Goal: Task Accomplishment & Management: Manage account settings

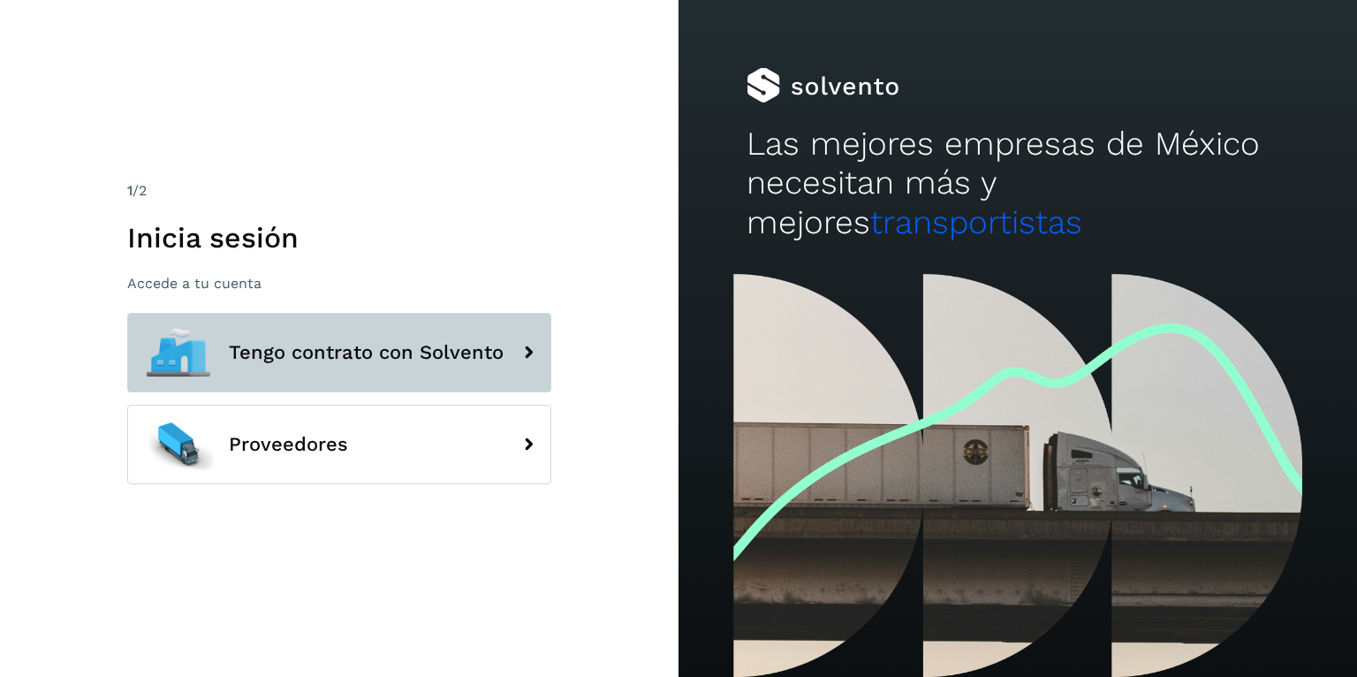
click at [277, 332] on button "Tengo contrato con Solvento" at bounding box center [339, 353] width 424 height 80
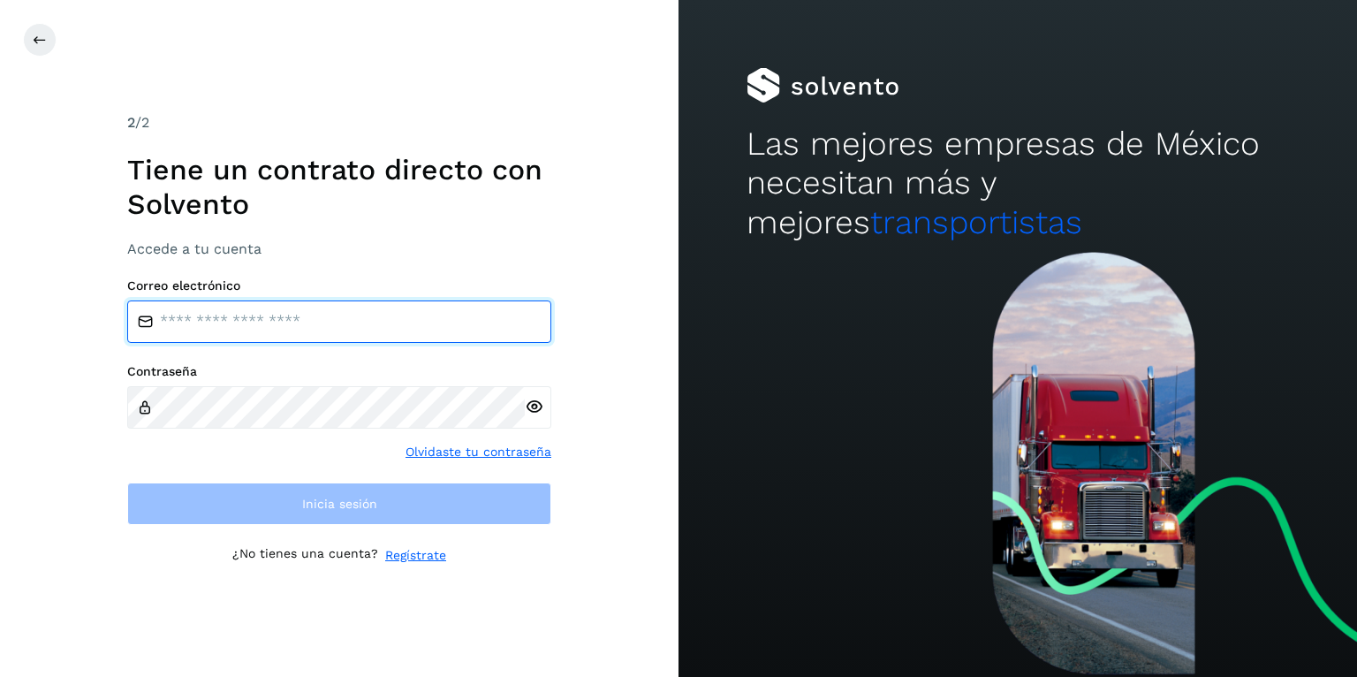
click at [262, 308] on input "email" at bounding box center [339, 321] width 424 height 42
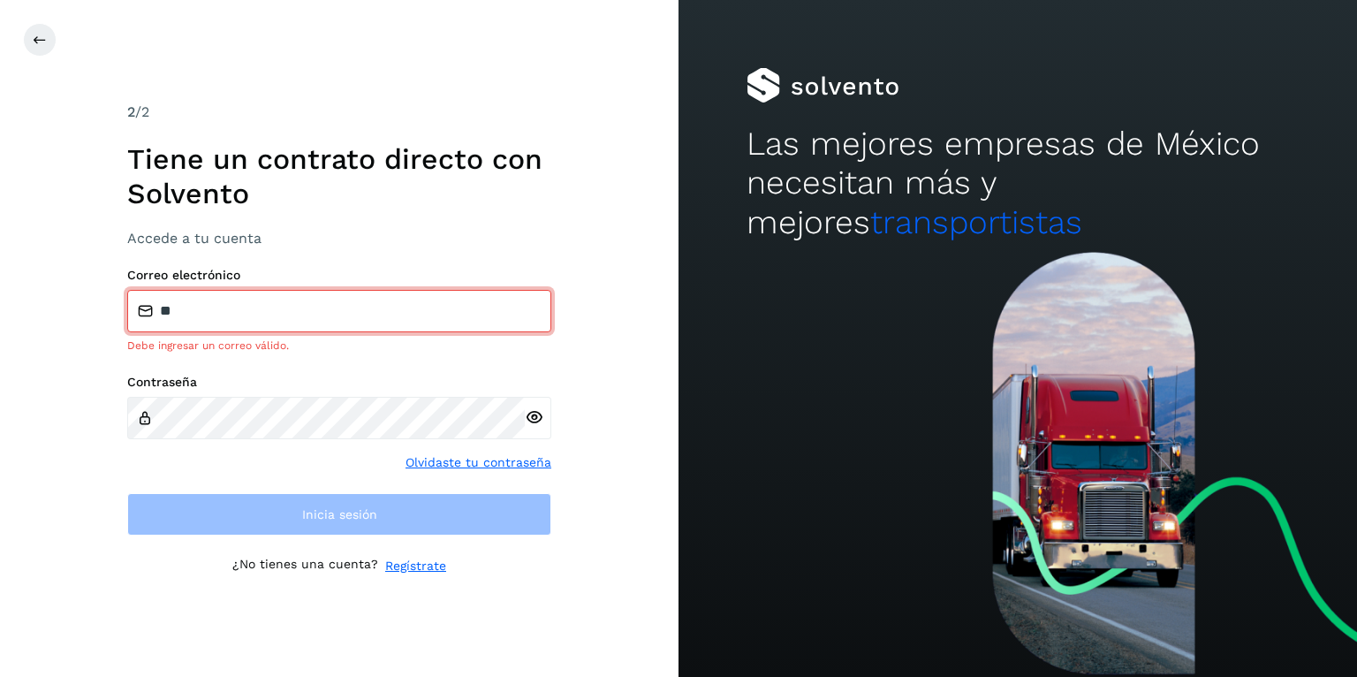
type input "**********"
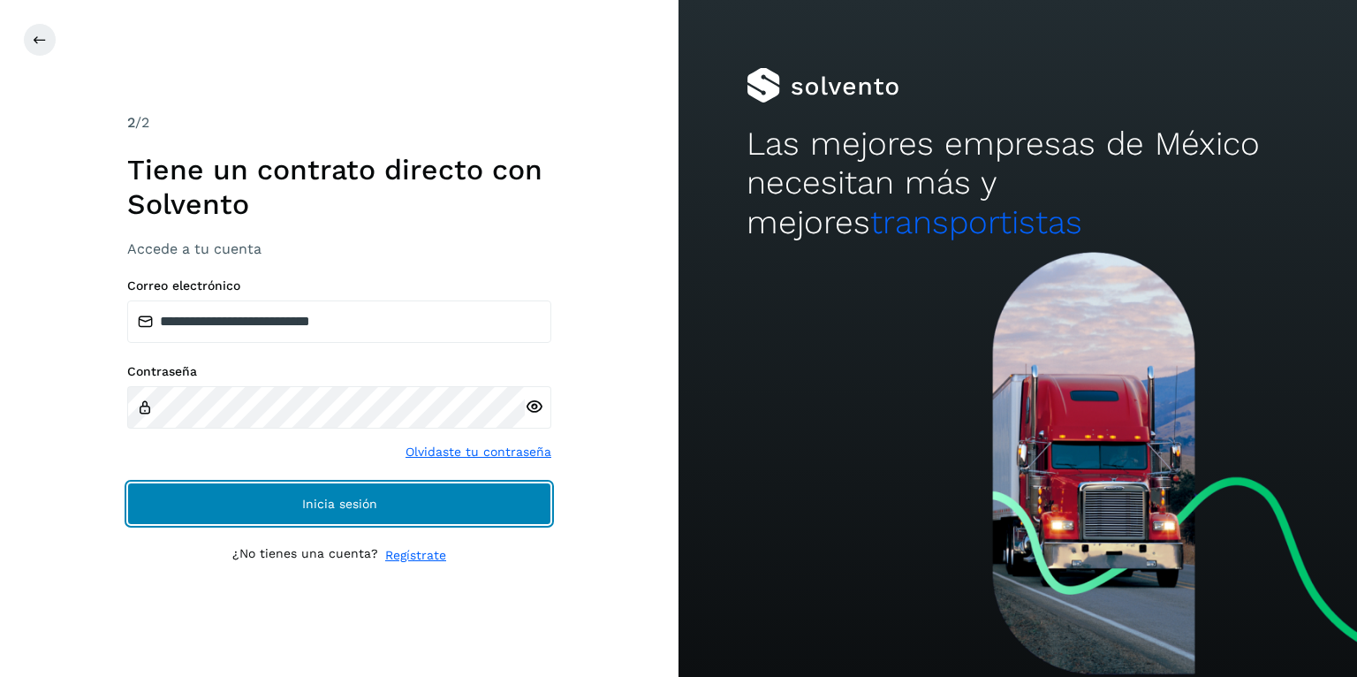
click at [302, 511] on button "Inicia sesión" at bounding box center [339, 504] width 424 height 42
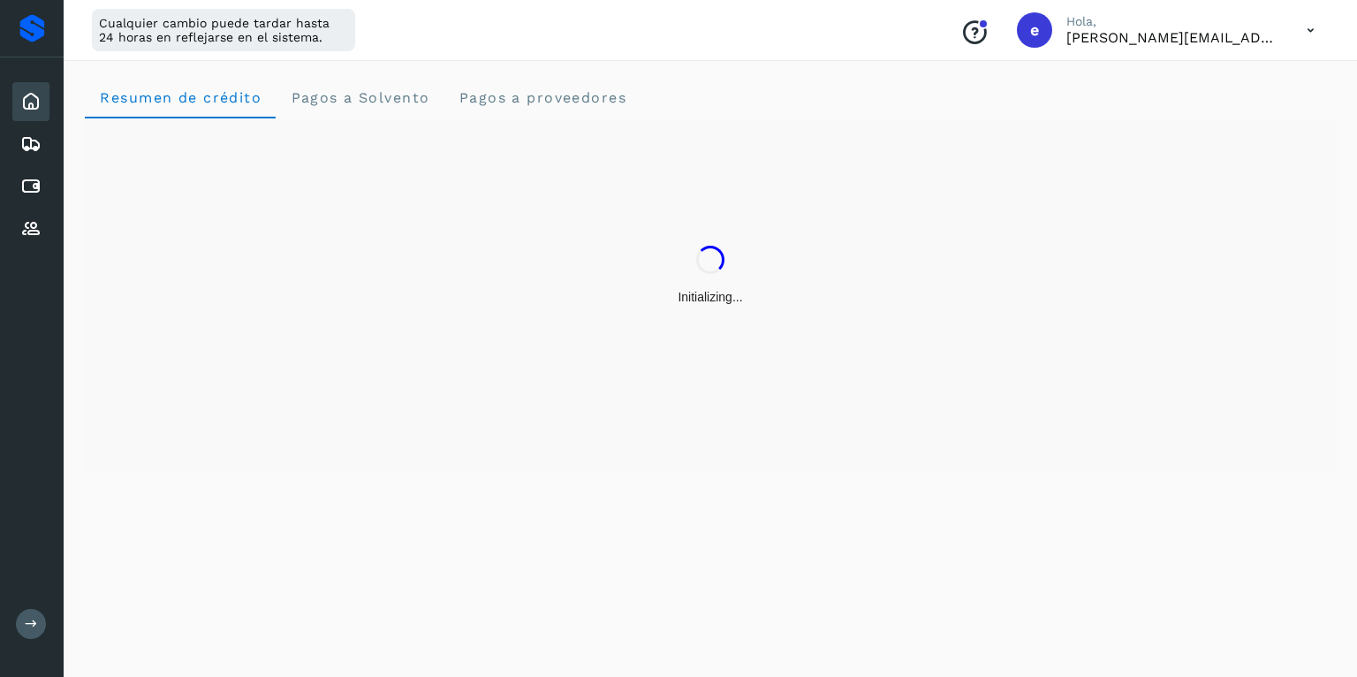
click at [34, 623] on icon at bounding box center [31, 624] width 13 height 13
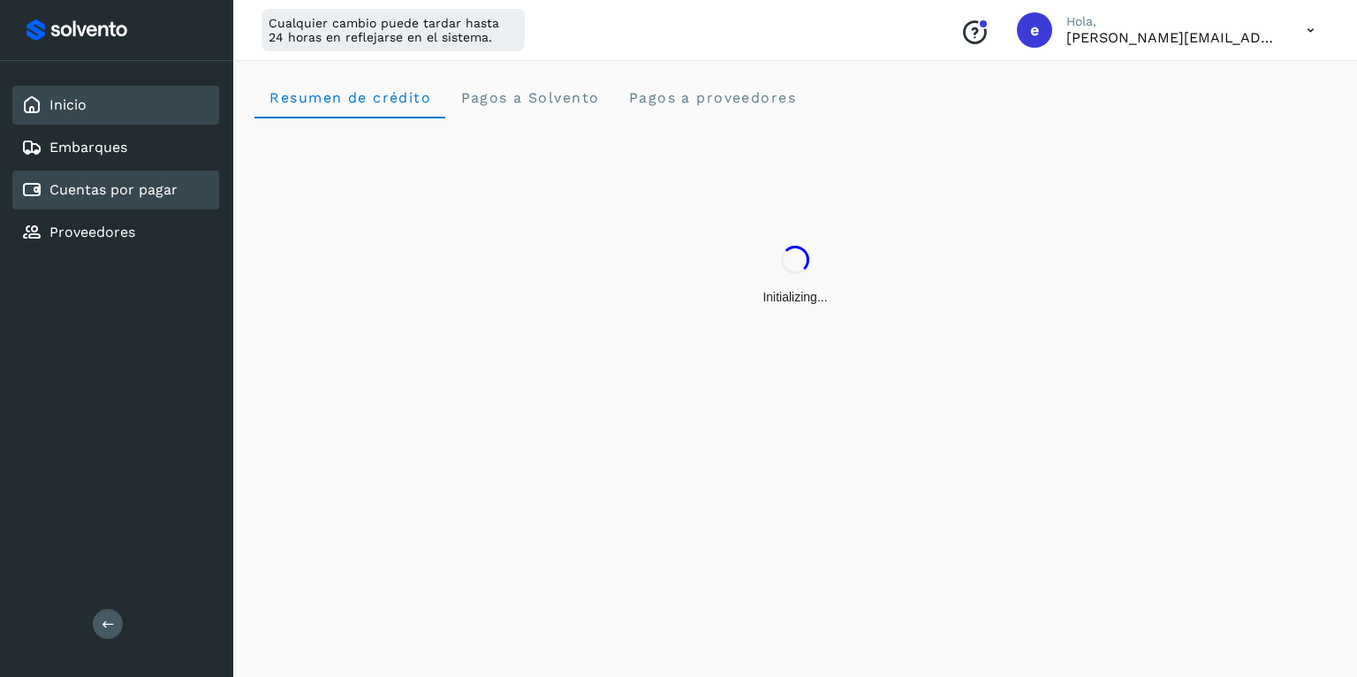
click at [146, 196] on div "Cuentas por pagar" at bounding box center [99, 189] width 156 height 21
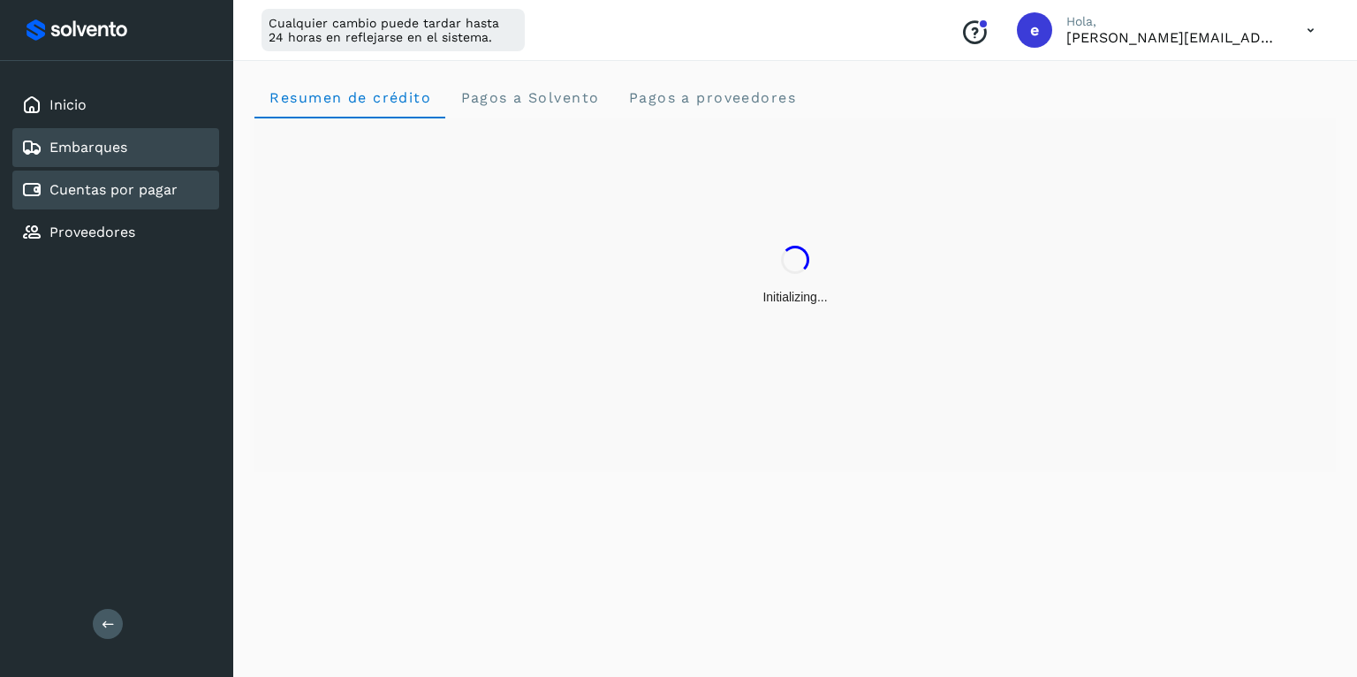
click at [141, 159] on div "Embarques" at bounding box center [115, 147] width 207 height 39
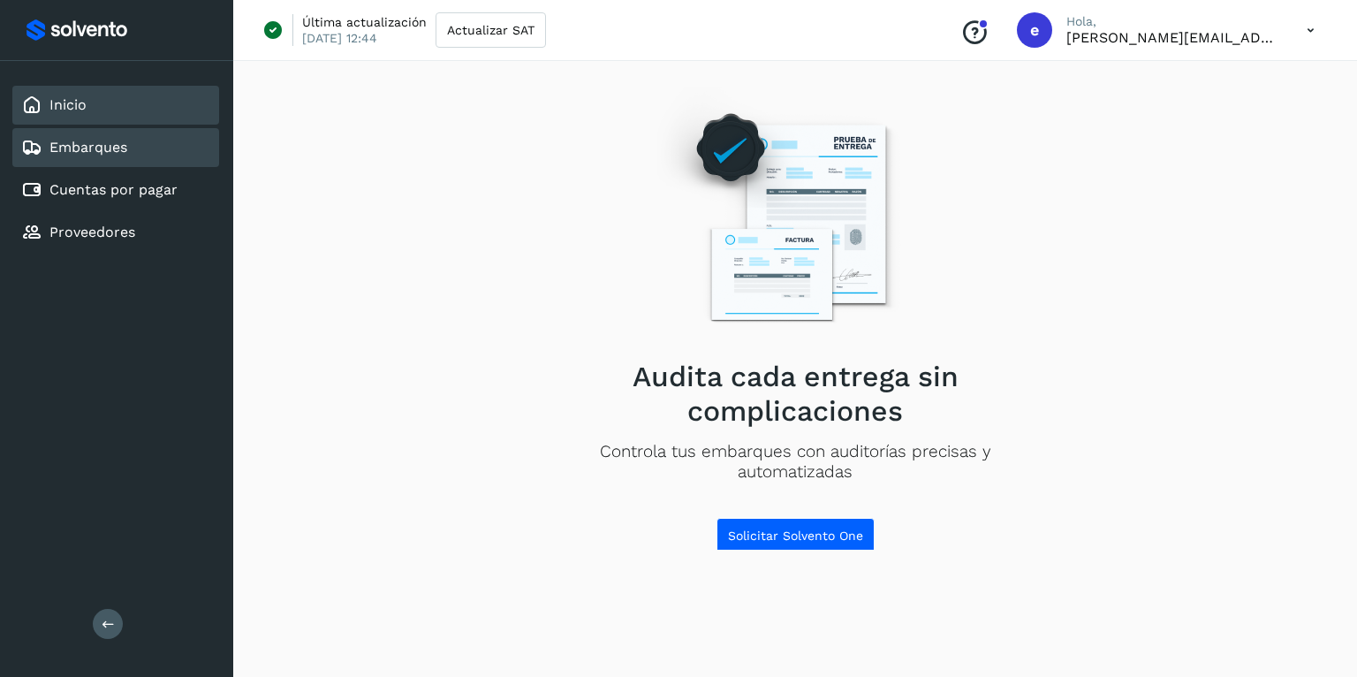
click at [129, 111] on div "Inicio" at bounding box center [115, 105] width 207 height 39
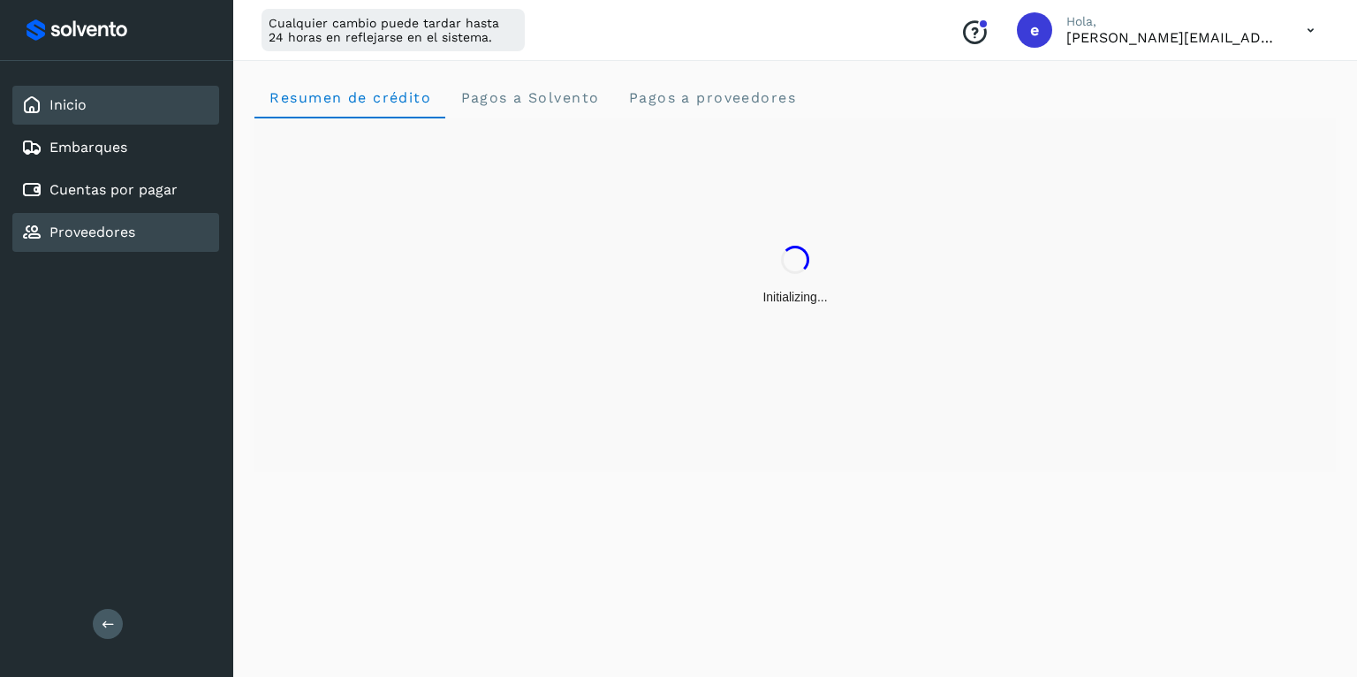
drag, startPoint x: 113, startPoint y: 213, endPoint x: 117, endPoint y: 229, distance: 16.3
click at [114, 213] on div "Proveedores" at bounding box center [115, 232] width 207 height 39
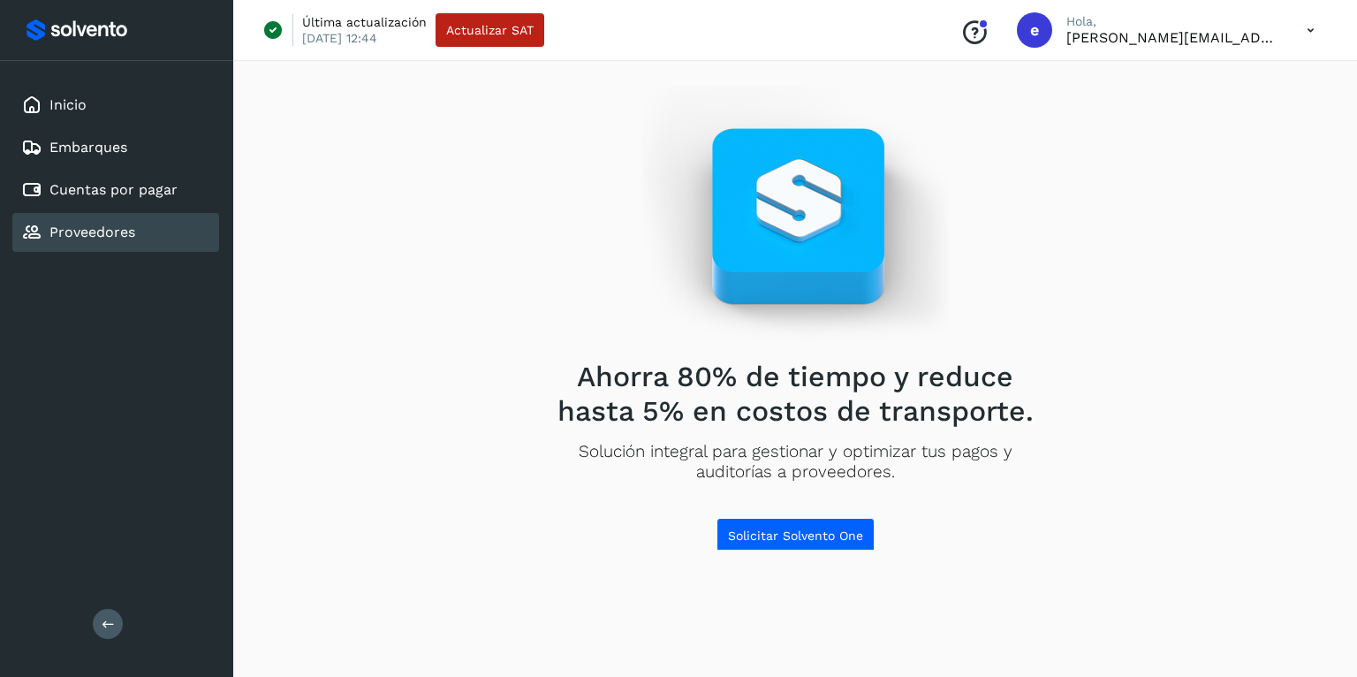
click at [1306, 27] on icon at bounding box center [1311, 30] width 36 height 36
click at [130, 201] on div "Cuentas por pagar" at bounding box center [115, 190] width 207 height 39
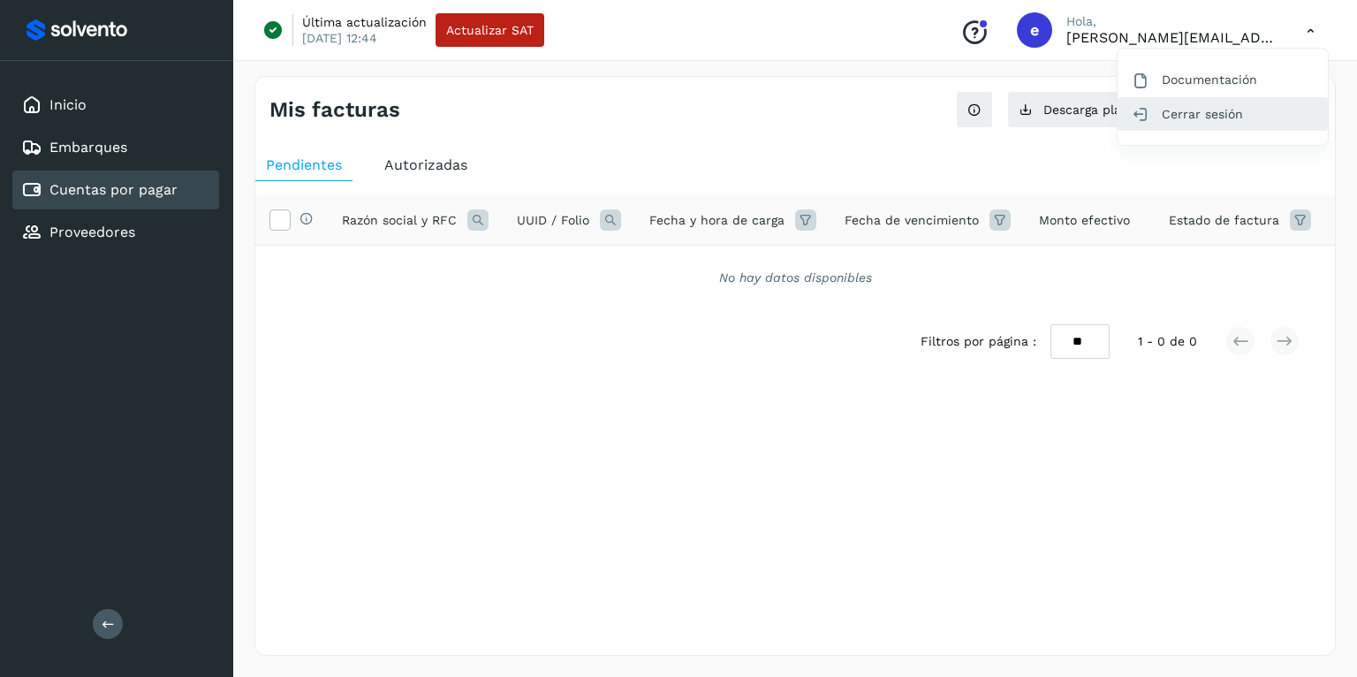
click at [1184, 116] on div "Cerrar sesión" at bounding box center [1223, 114] width 210 height 34
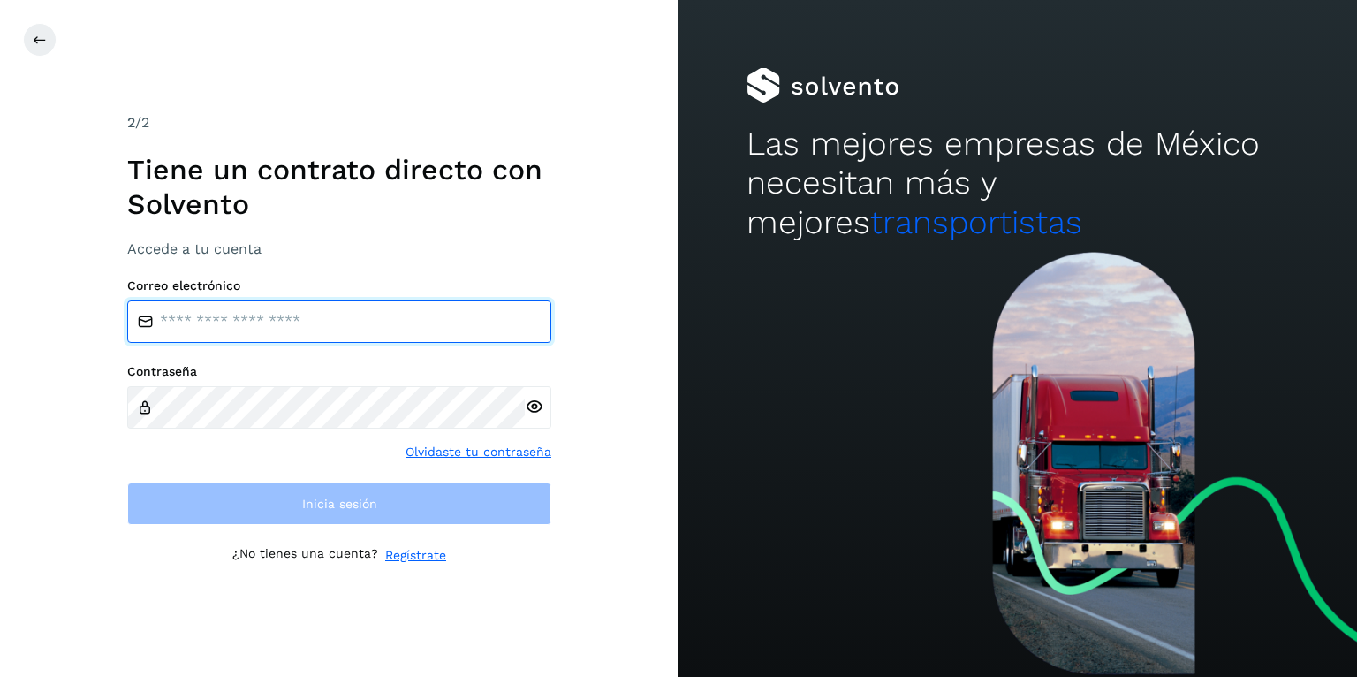
click at [336, 310] on input "email" at bounding box center [339, 321] width 424 height 42
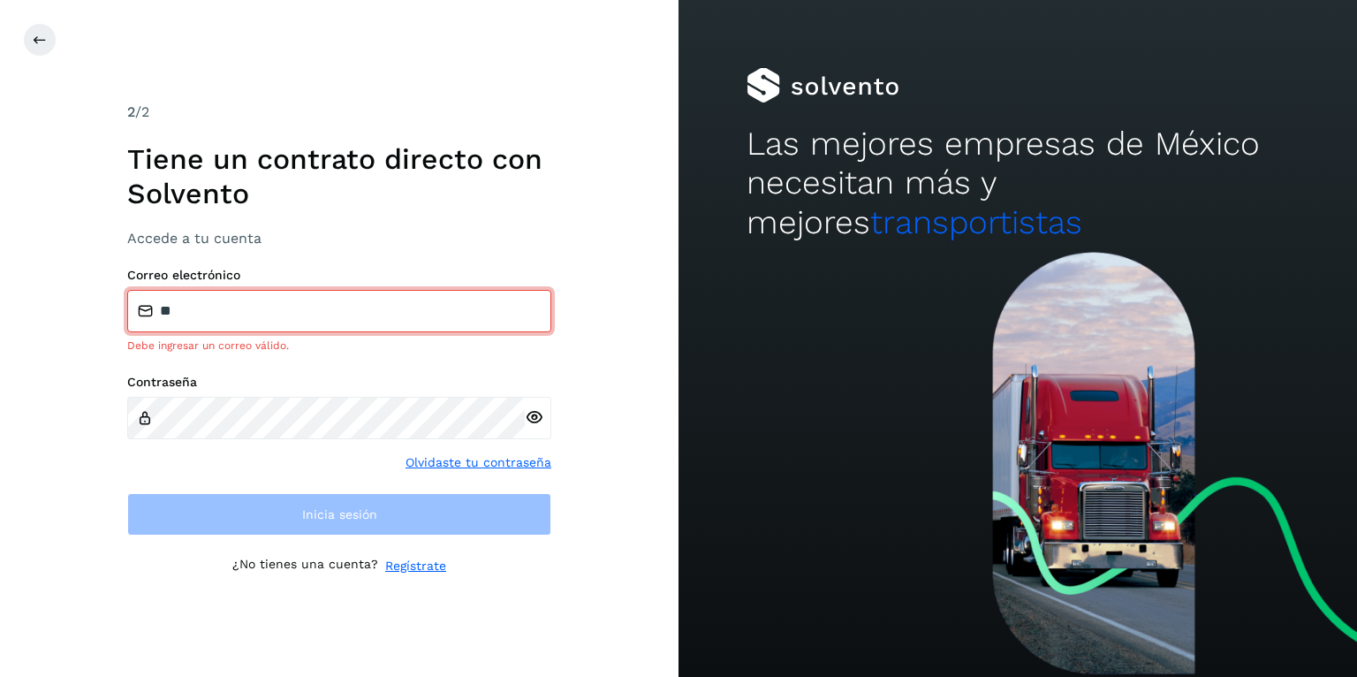
type input "**********"
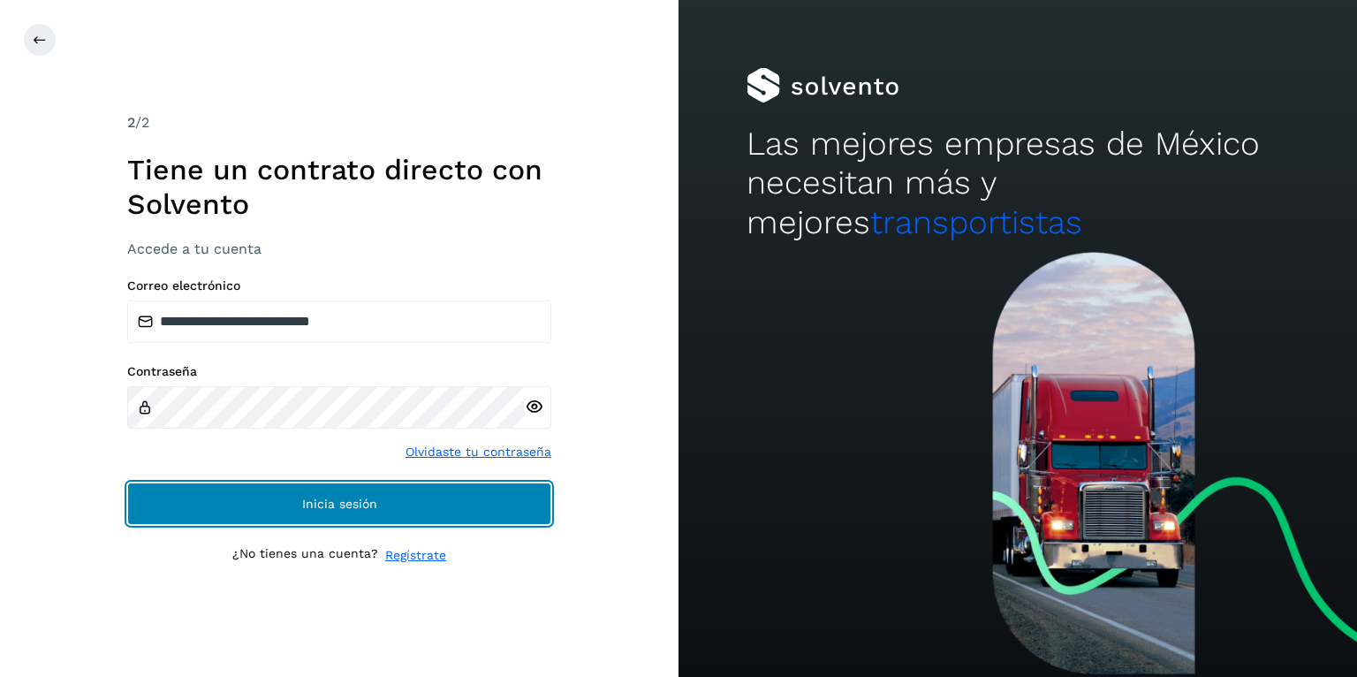
click at [432, 494] on button "Inicia sesión" at bounding box center [339, 504] width 424 height 42
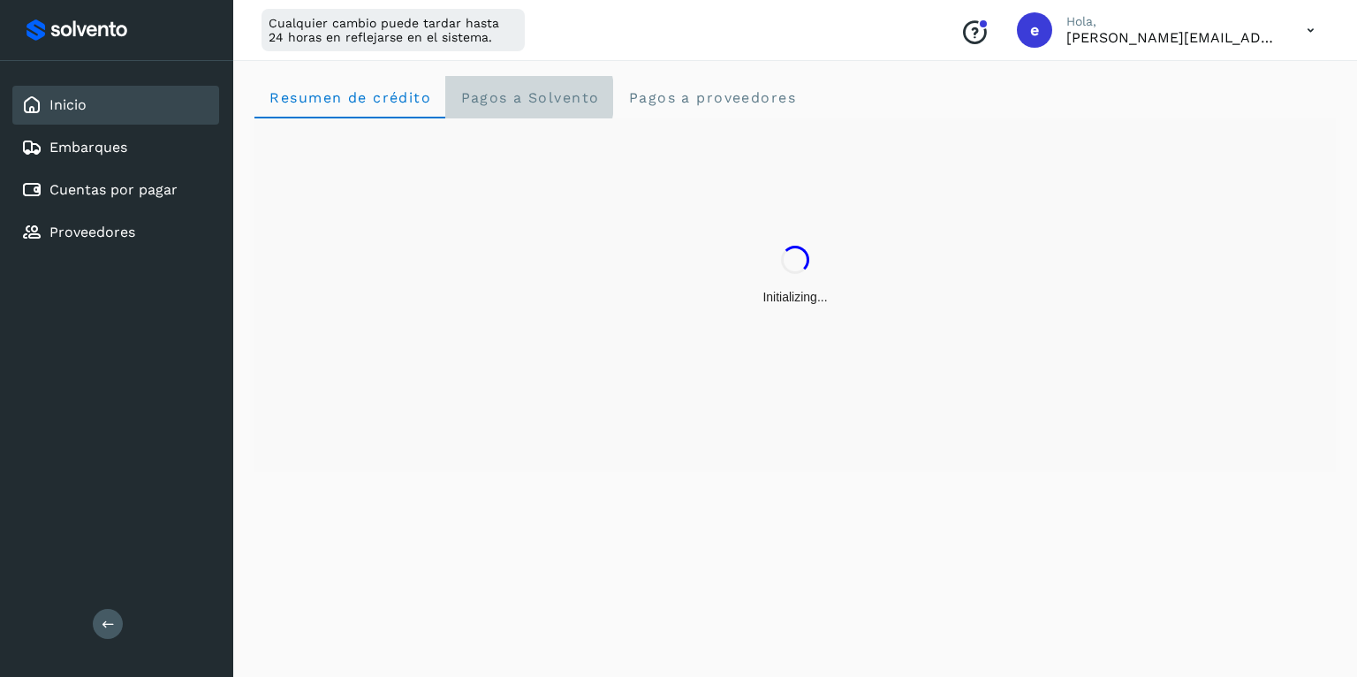
click at [534, 89] on span "Pagos a Solvento" at bounding box center [530, 97] width 140 height 17
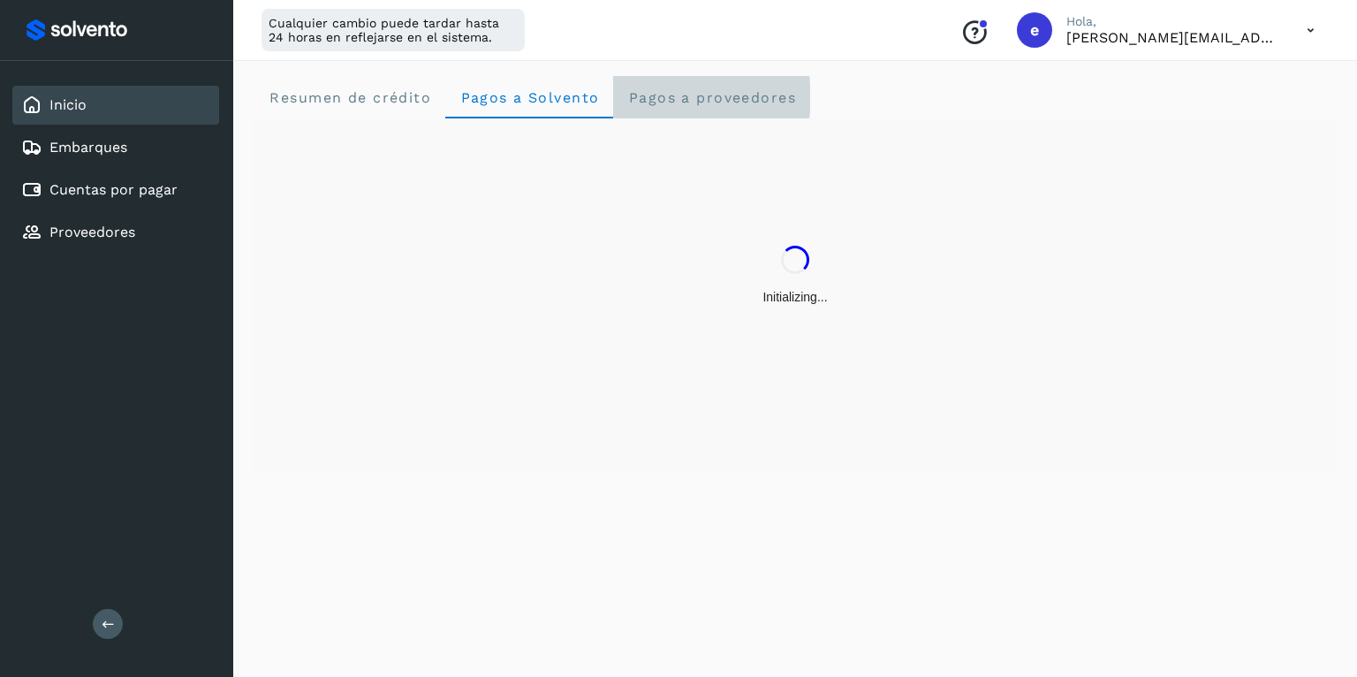
click at [736, 103] on span "Pagos a proveedores" at bounding box center [711, 97] width 169 height 17
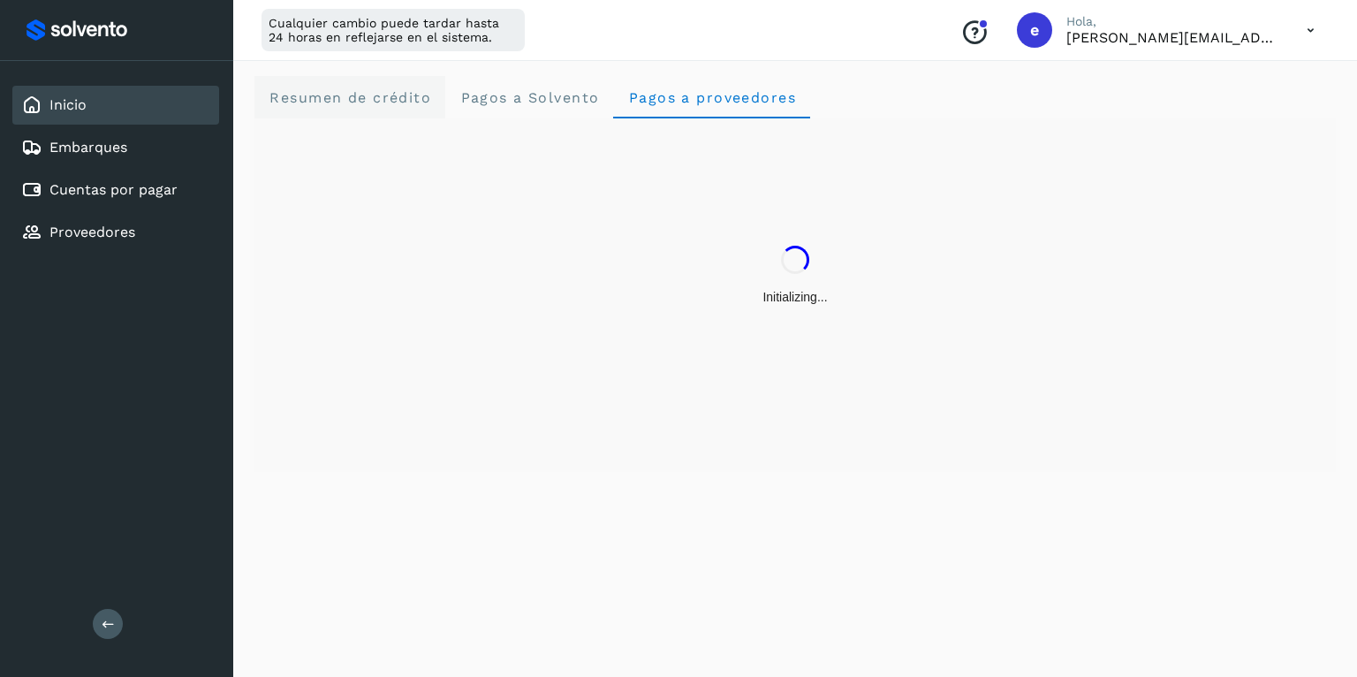
drag, startPoint x: 445, startPoint y: 91, endPoint x: 434, endPoint y: 93, distance: 10.8
click at [443, 92] on crédito "Resumen de crédito" at bounding box center [350, 97] width 191 height 42
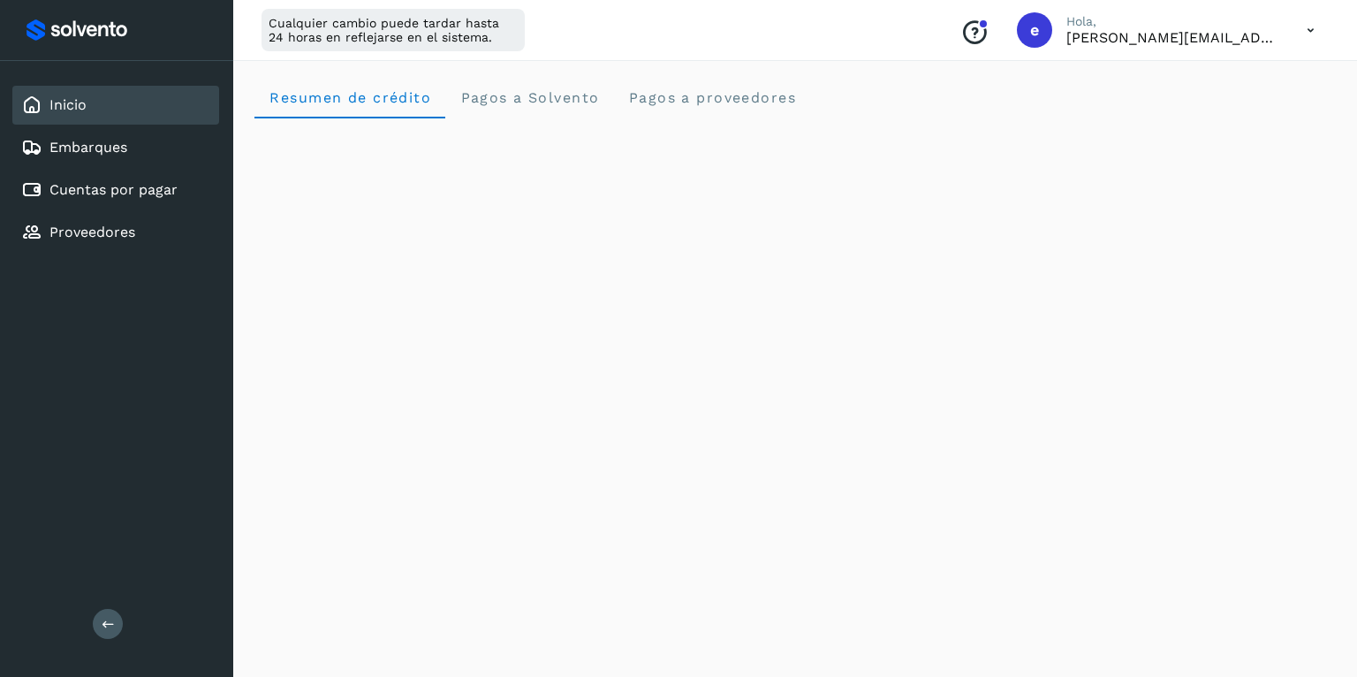
click at [1311, 27] on icon at bounding box center [1311, 30] width 36 height 36
click at [1190, 119] on div "Cerrar sesión" at bounding box center [1223, 114] width 210 height 34
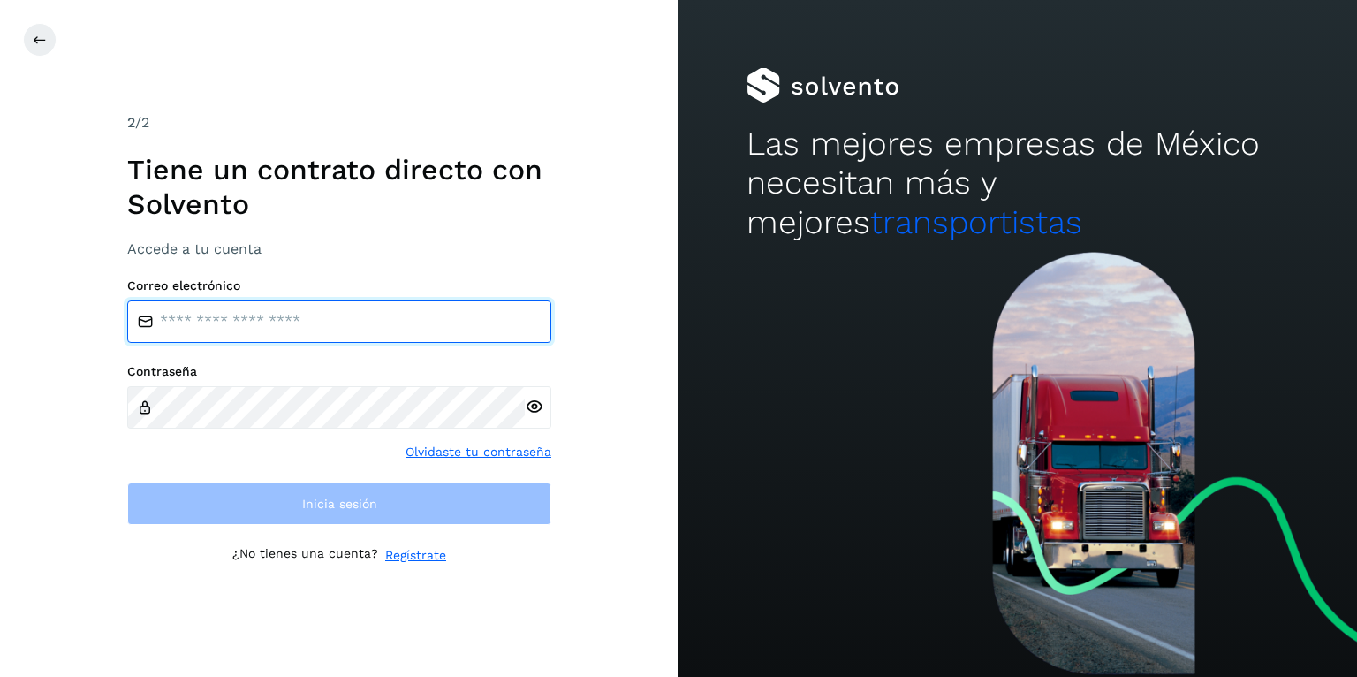
click at [267, 313] on input "email" at bounding box center [339, 321] width 424 height 42
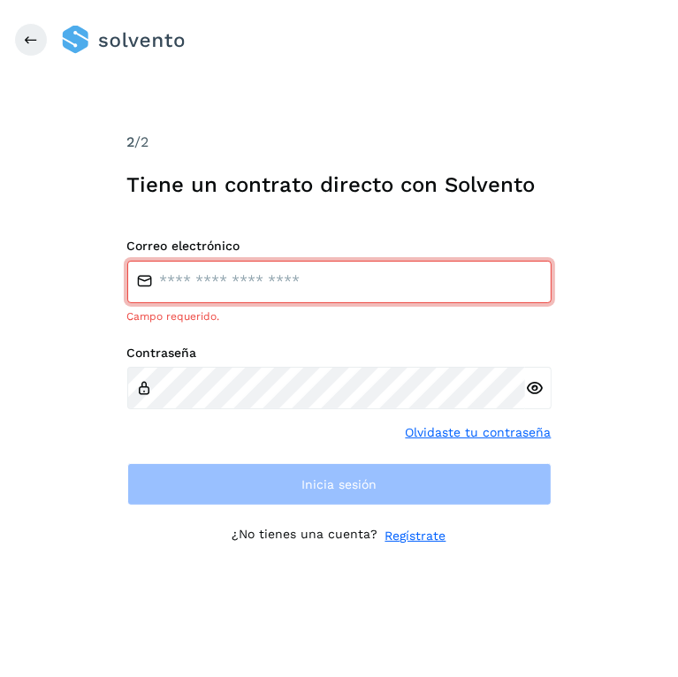
click at [272, 290] on input "email" at bounding box center [339, 282] width 424 height 42
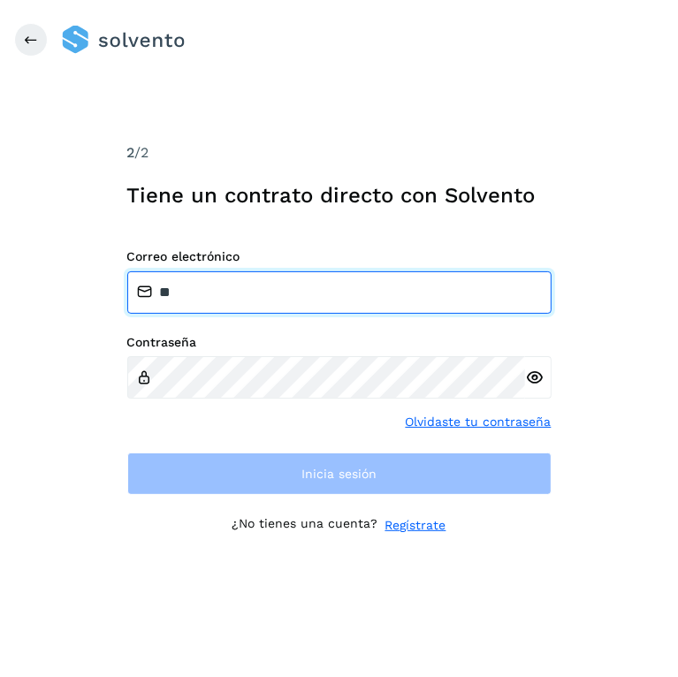
type input "**********"
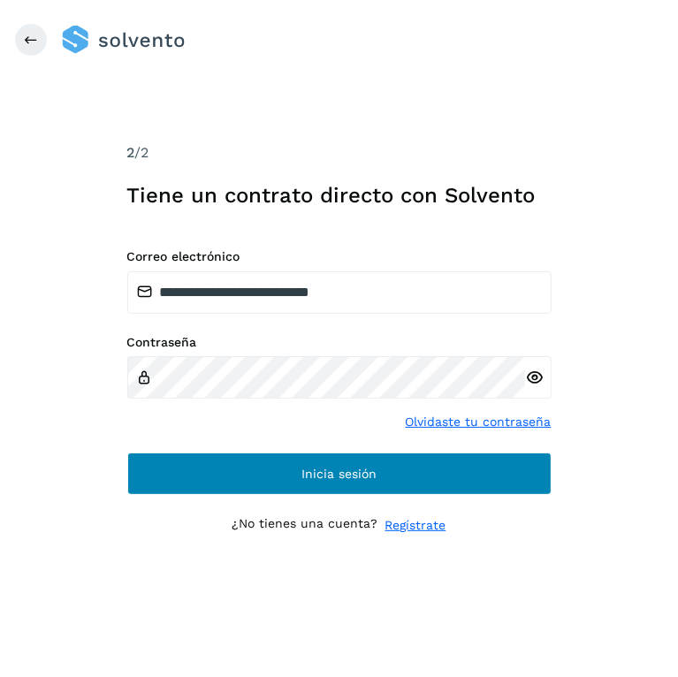
click at [297, 493] on div "**********" at bounding box center [339, 338] width 424 height 392
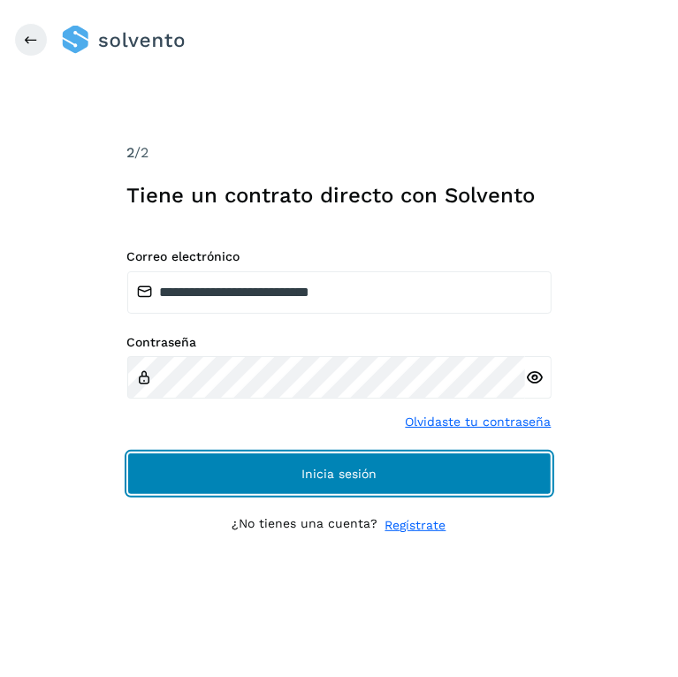
click at [294, 480] on button "Inicia sesión" at bounding box center [339, 473] width 424 height 42
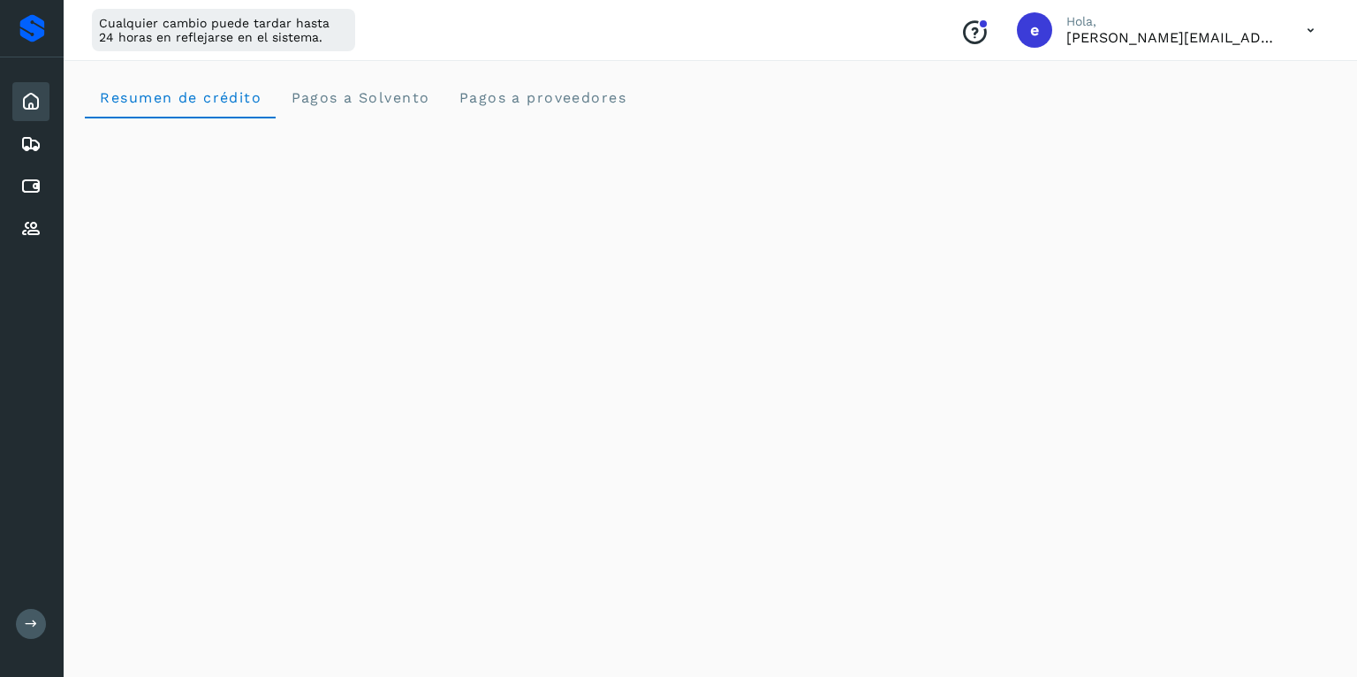
click at [27, 629] on icon at bounding box center [31, 624] width 13 height 13
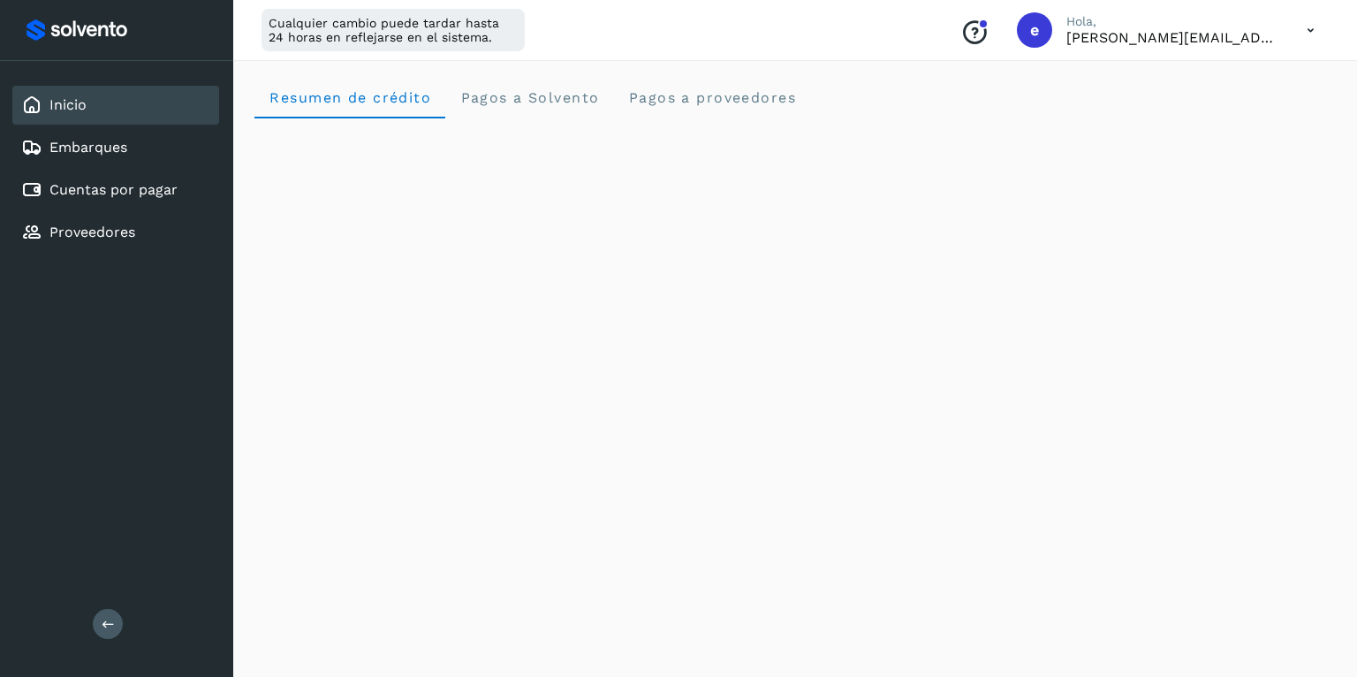
click at [1141, 47] on div "Conoce nuestros beneficios e [PERSON_NAME], [PERSON_NAME][EMAIL_ADDRESS][DOMAIN…" at bounding box center [1137, 30] width 383 height 41
click at [1142, 37] on p "[PERSON_NAME][EMAIL_ADDRESS][DOMAIN_NAME]" at bounding box center [1173, 37] width 212 height 17
click at [1306, 34] on icon at bounding box center [1311, 30] width 36 height 36
click at [1205, 120] on div "Cerrar sesión" at bounding box center [1223, 114] width 210 height 34
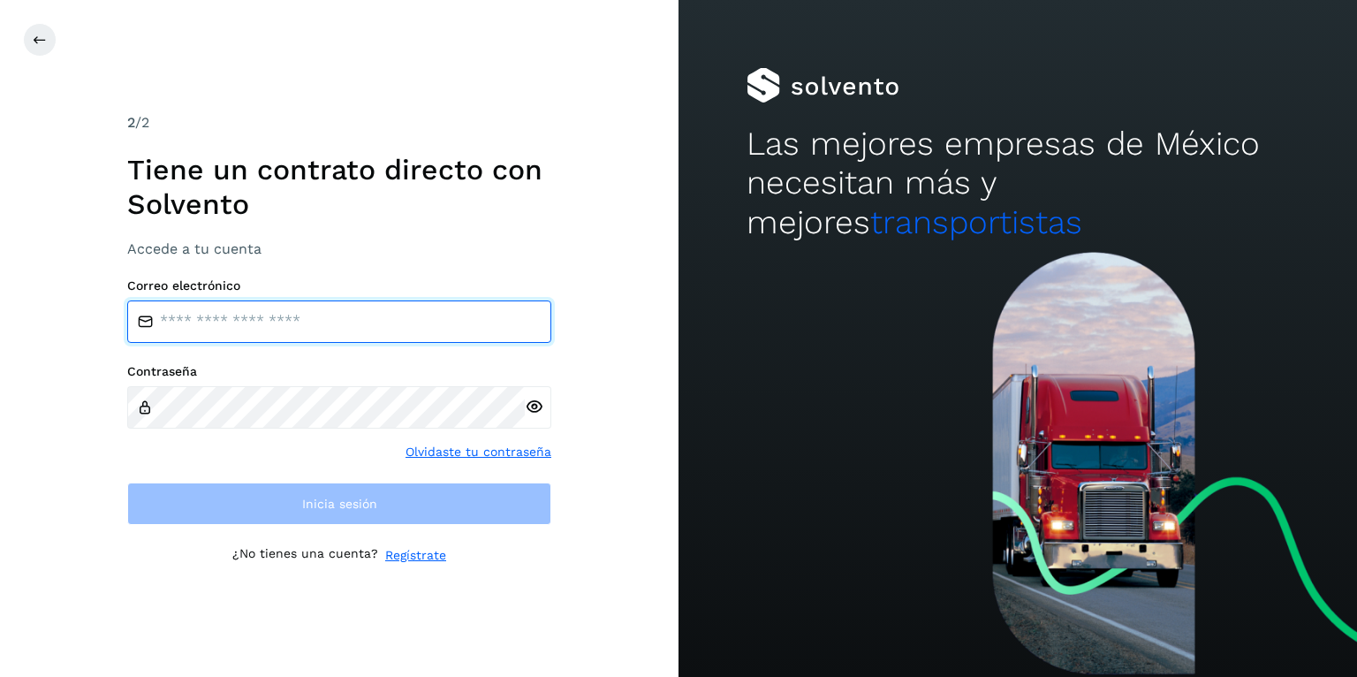
click at [314, 328] on input "email" at bounding box center [339, 321] width 424 height 42
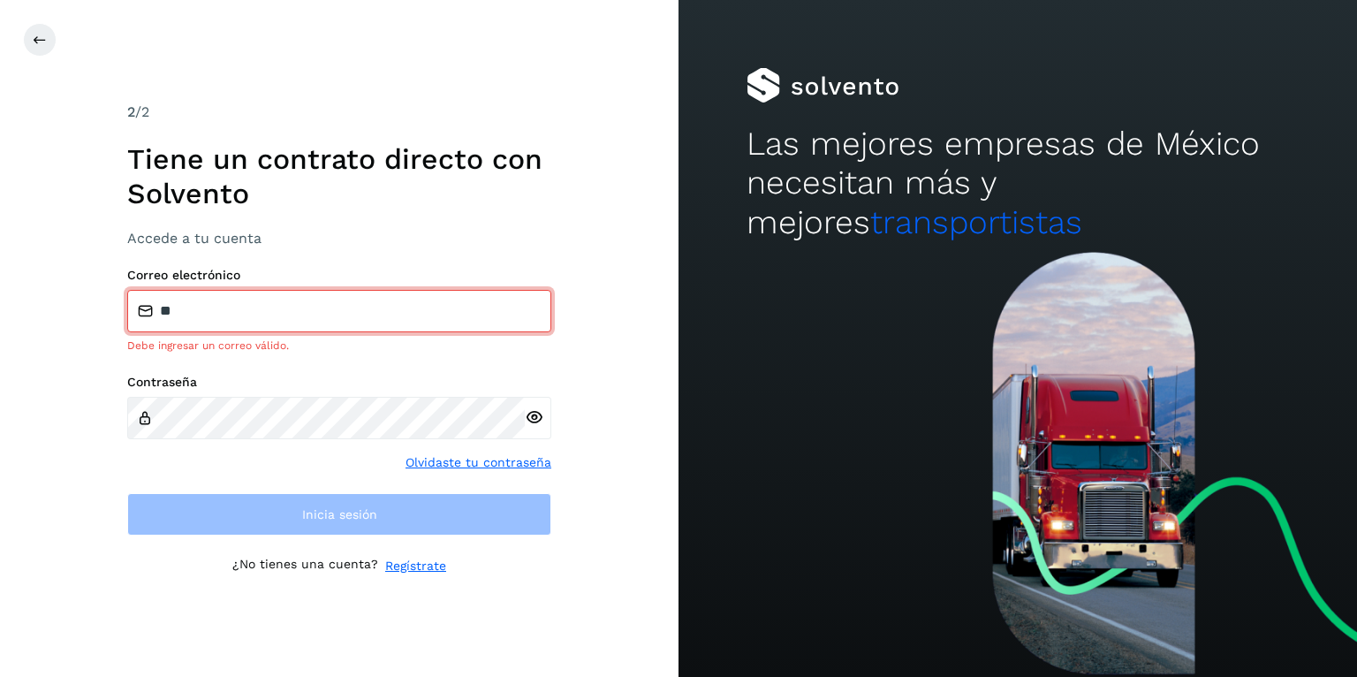
type input "**********"
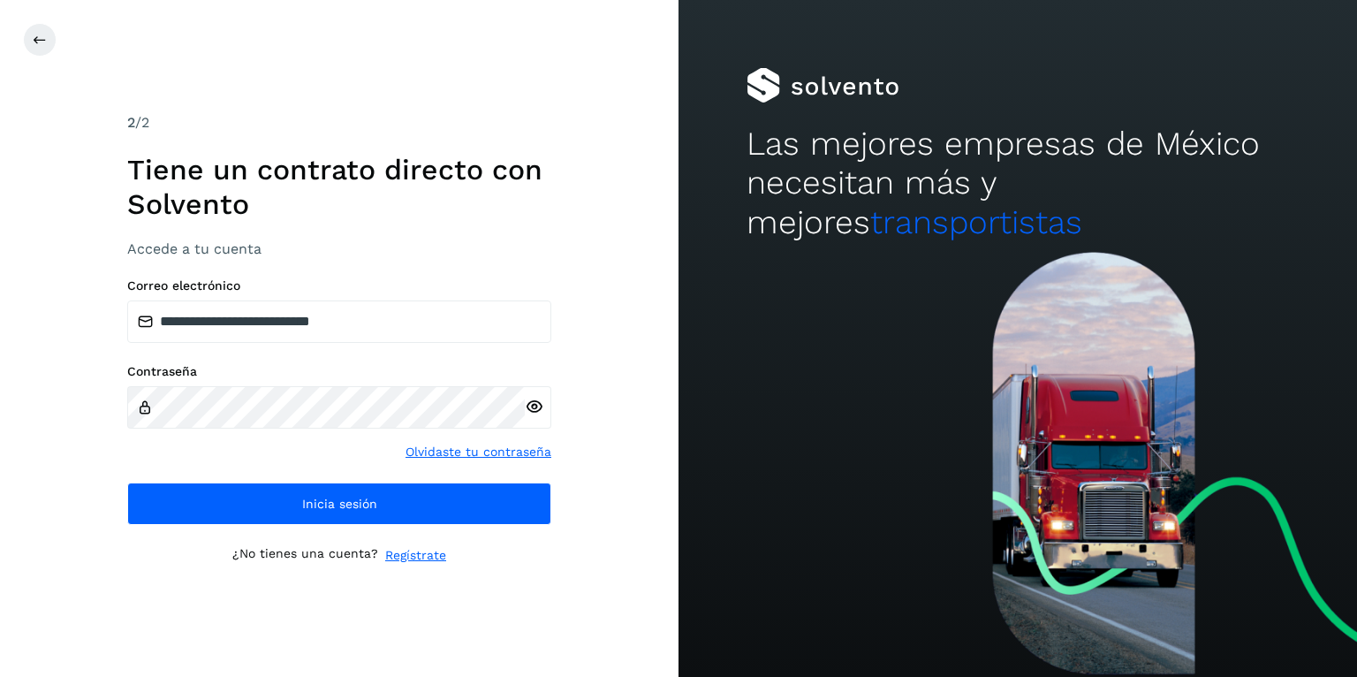
click at [315, 480] on div "**********" at bounding box center [339, 401] width 424 height 246
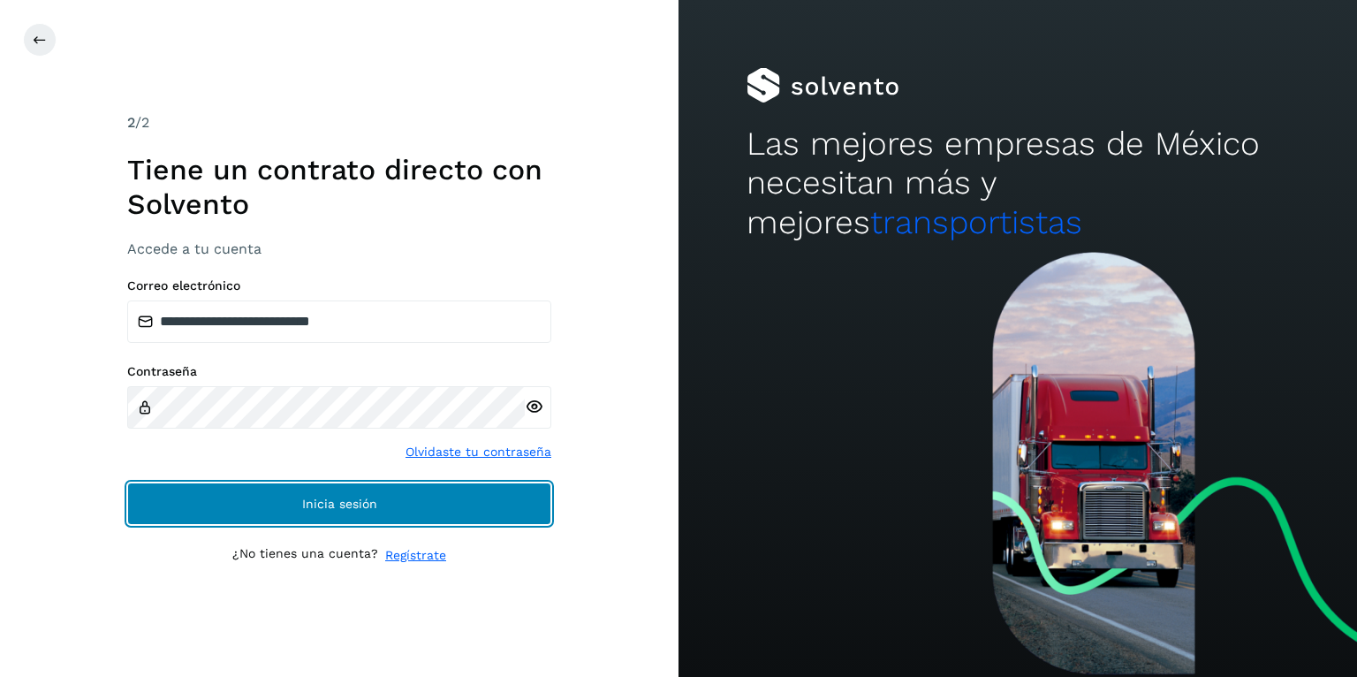
click at [319, 485] on button "Inicia sesión" at bounding box center [339, 504] width 424 height 42
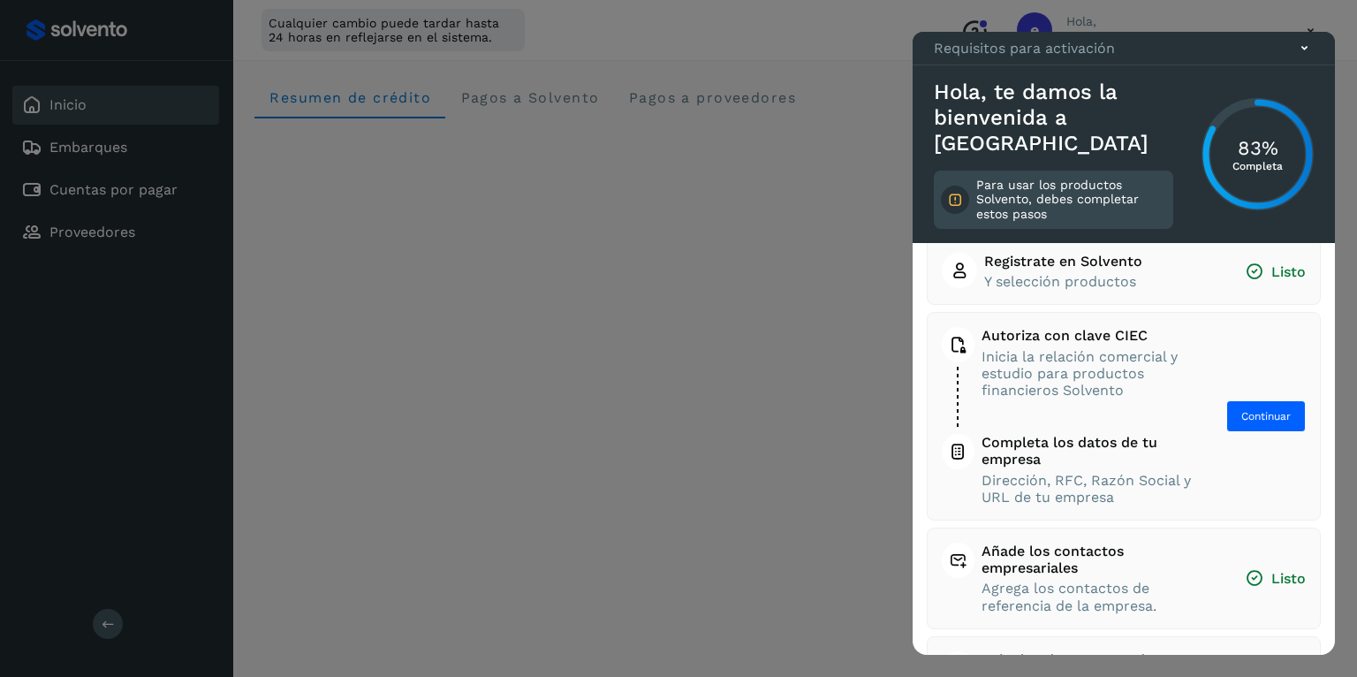
scroll to position [99, 0]
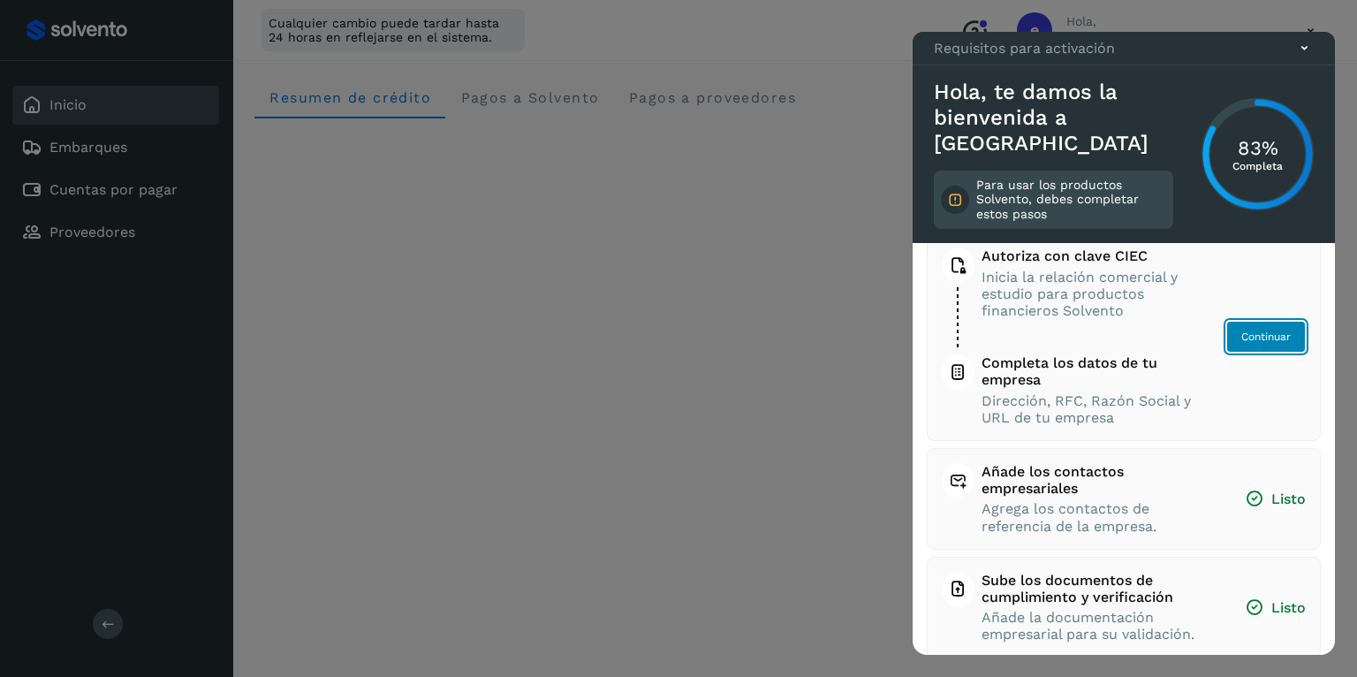
click at [1243, 339] on span "Continuar" at bounding box center [1266, 337] width 49 height 16
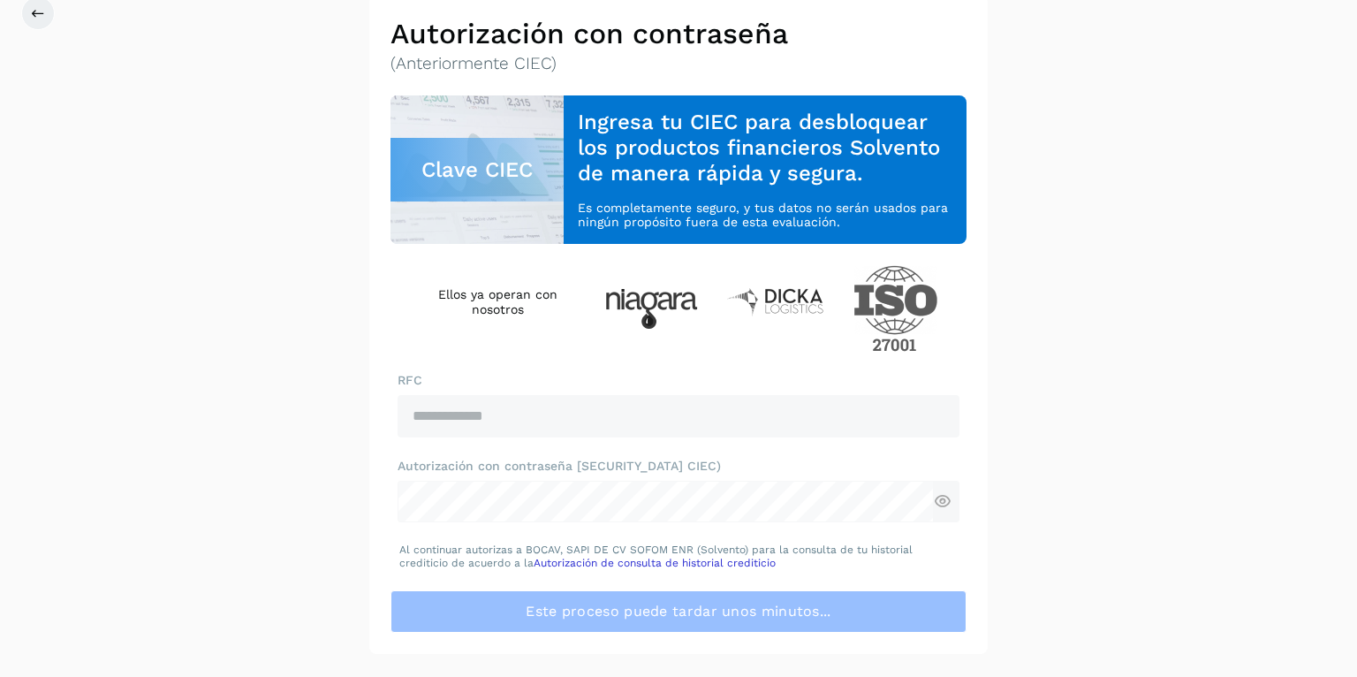
scroll to position [99, 0]
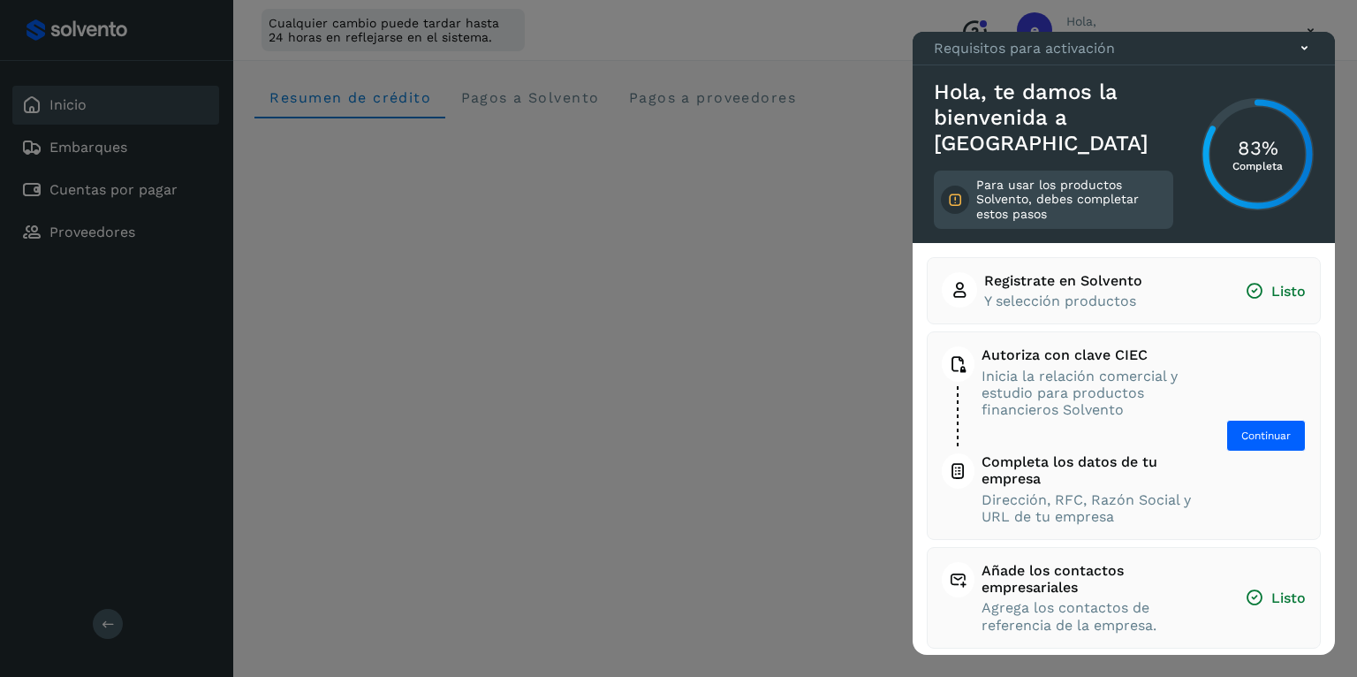
click at [1305, 57] on icon at bounding box center [1305, 48] width 19 height 19
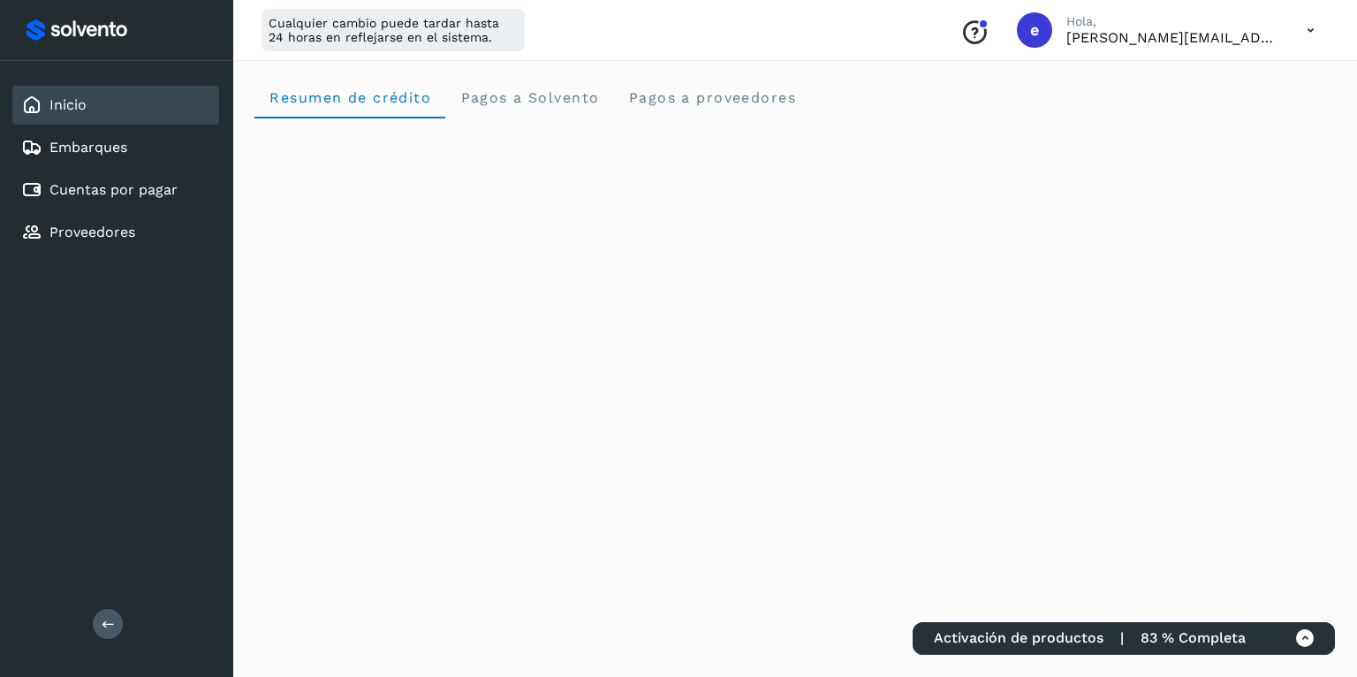
click at [1307, 29] on icon at bounding box center [1311, 30] width 36 height 36
click at [1244, 113] on div "Cerrar sesión" at bounding box center [1223, 114] width 210 height 34
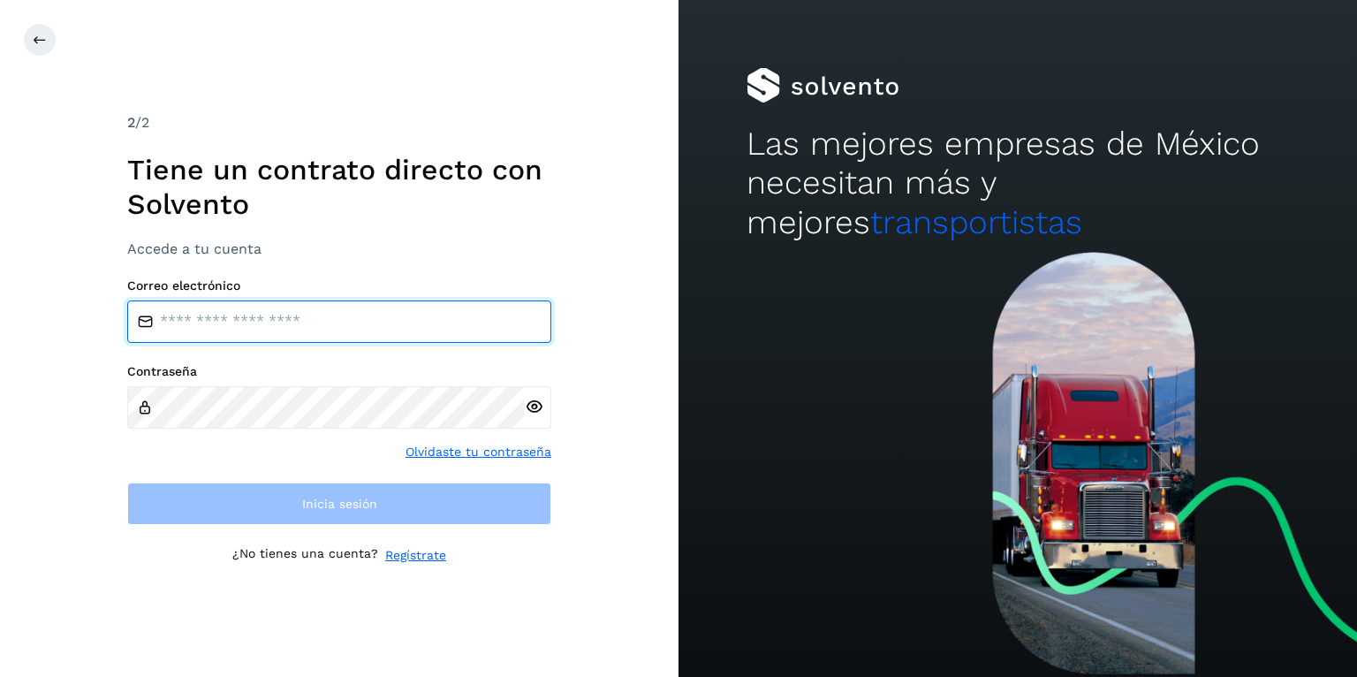
click at [385, 316] on input "email" at bounding box center [339, 321] width 424 height 42
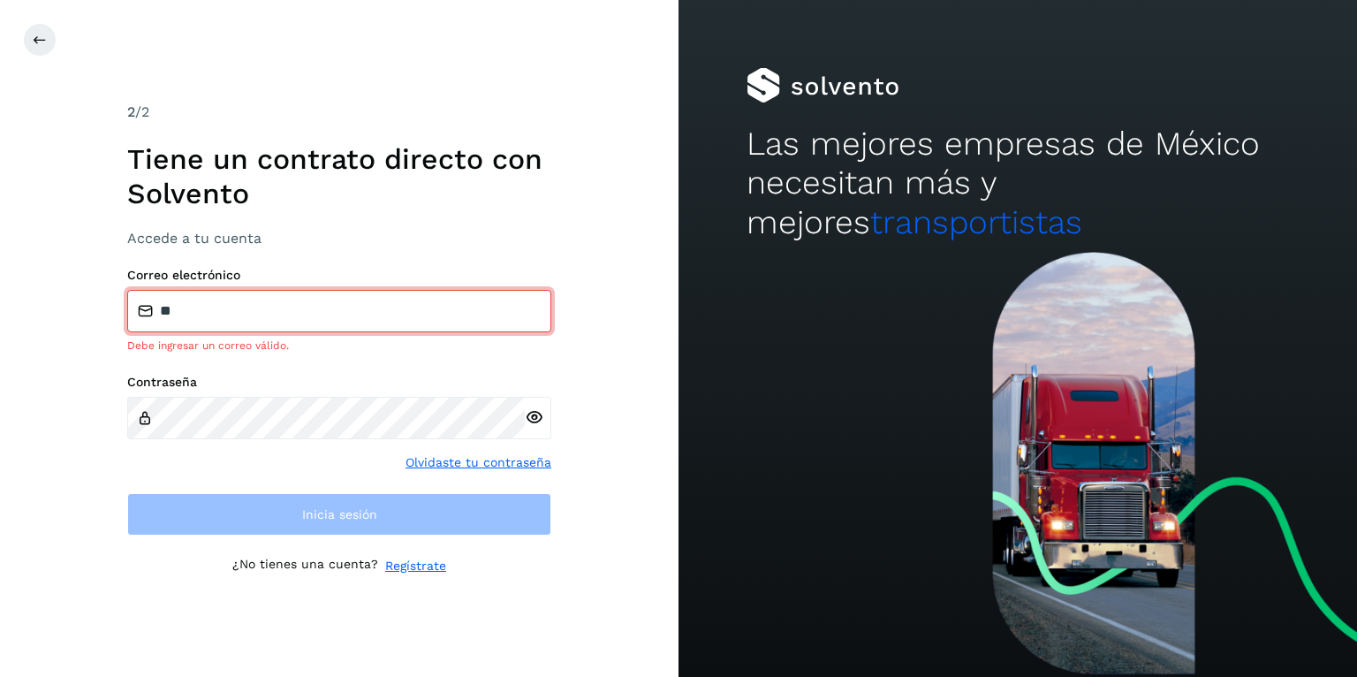
type input "**********"
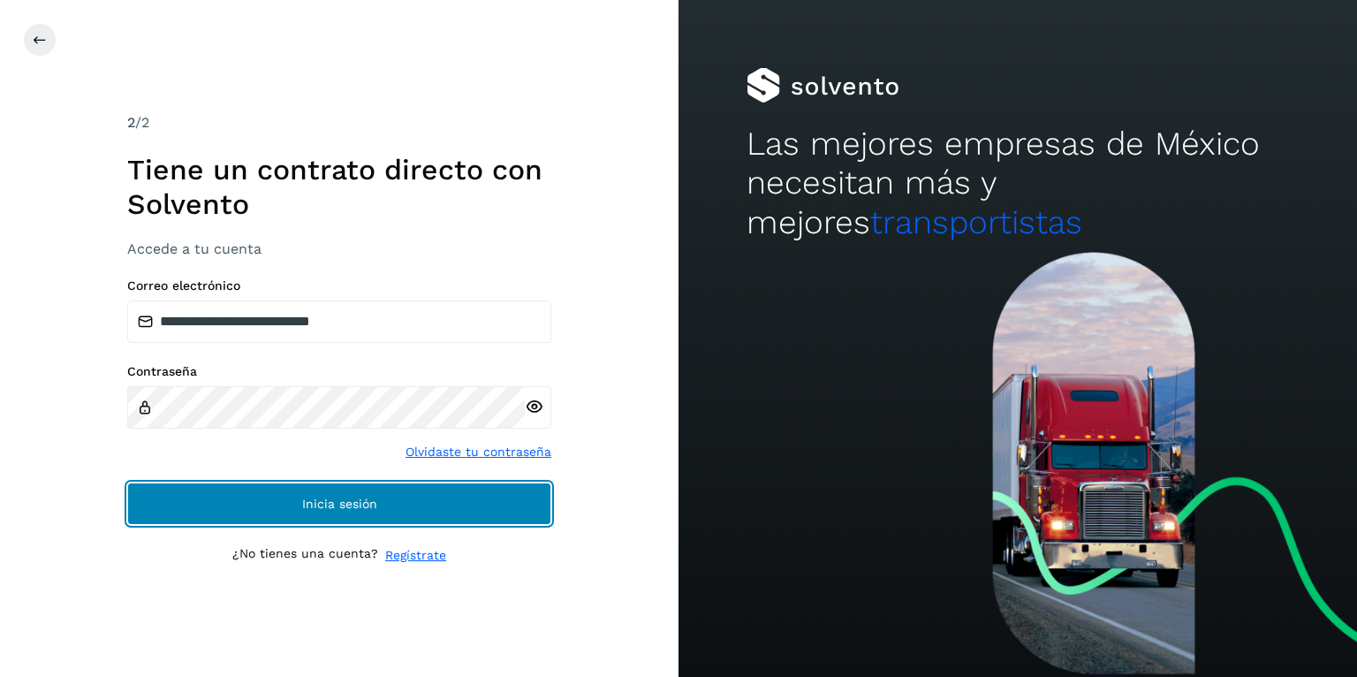
click at [362, 490] on button "Inicia sesión" at bounding box center [339, 504] width 424 height 42
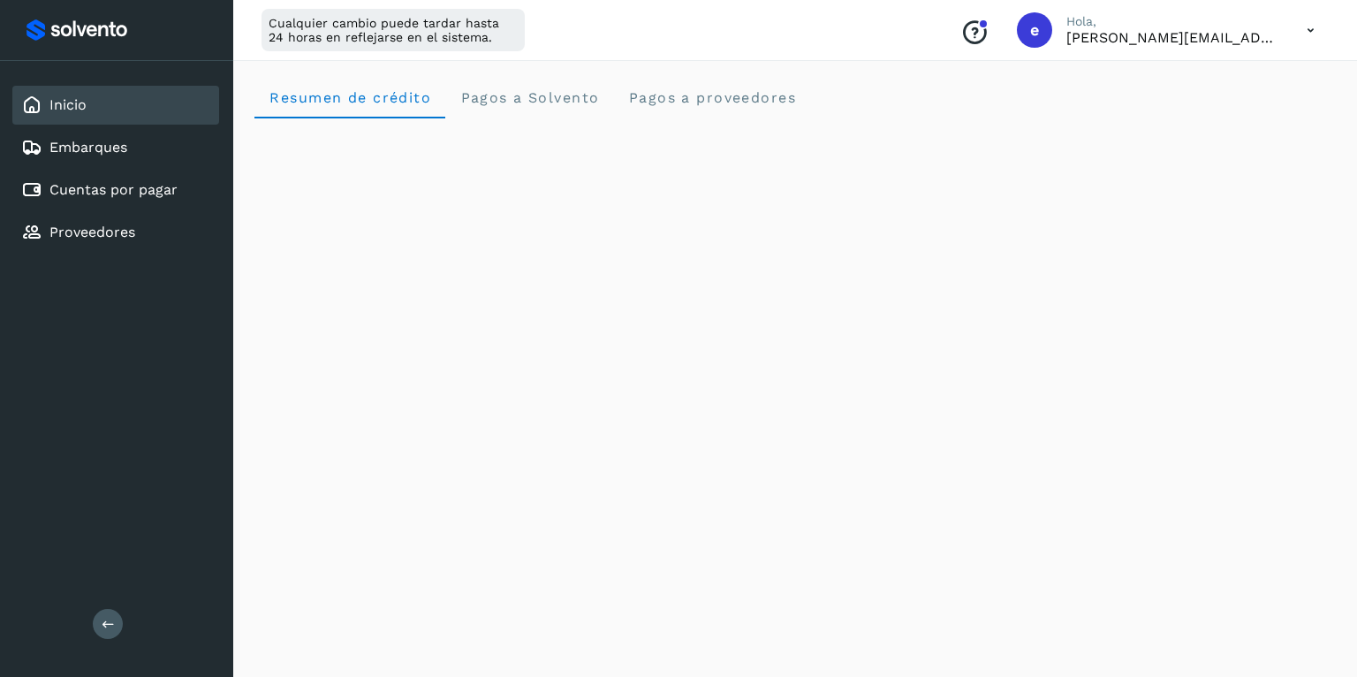
click at [1317, 25] on icon at bounding box center [1311, 30] width 36 height 36
click at [1226, 115] on div "Cerrar sesión" at bounding box center [1223, 114] width 210 height 34
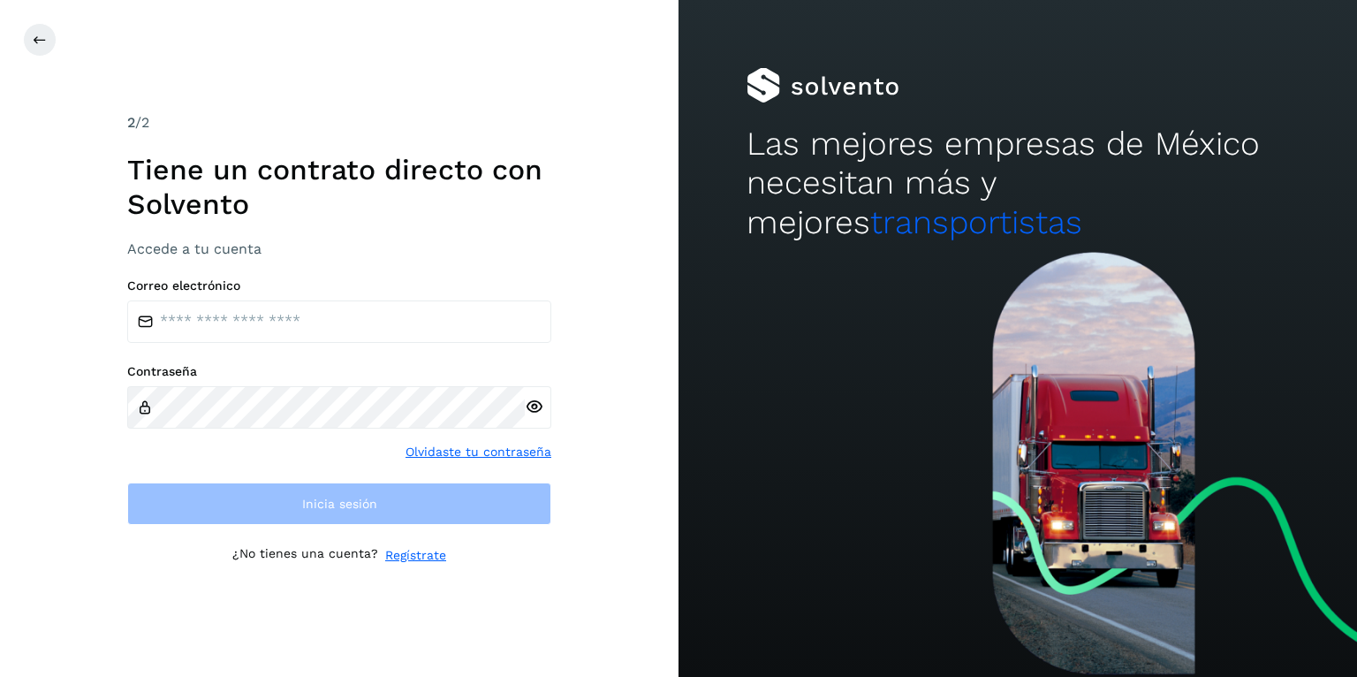
click at [274, 345] on div "Correo electrónico Contraseña Olvidaste tu contraseña Inicia sesión" at bounding box center [339, 401] width 424 height 246
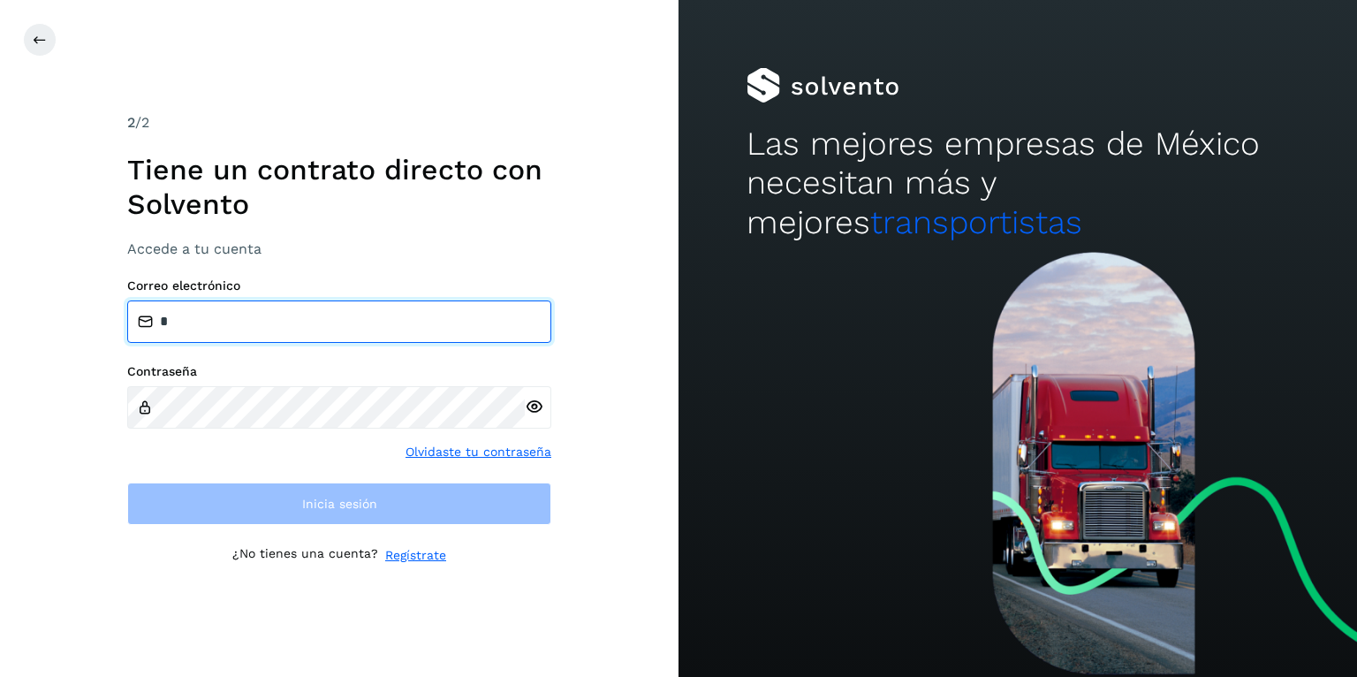
click at [271, 332] on input "*" at bounding box center [339, 321] width 424 height 42
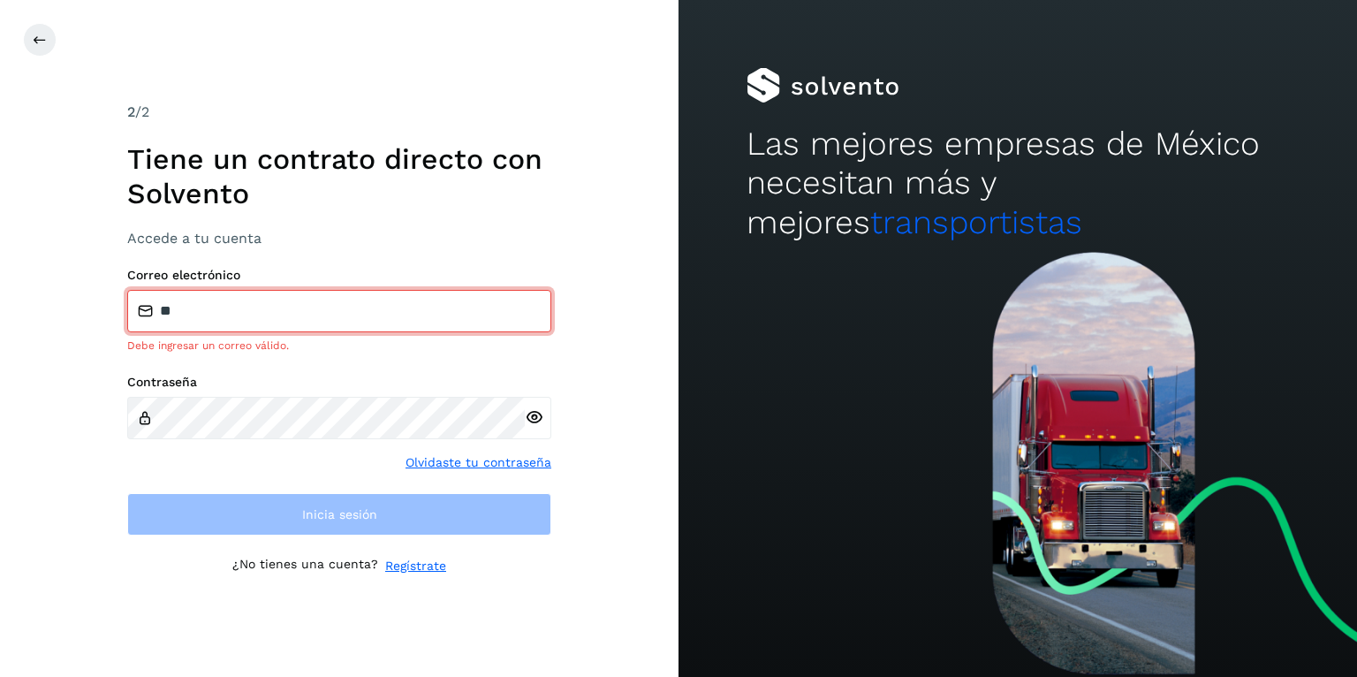
type input "**********"
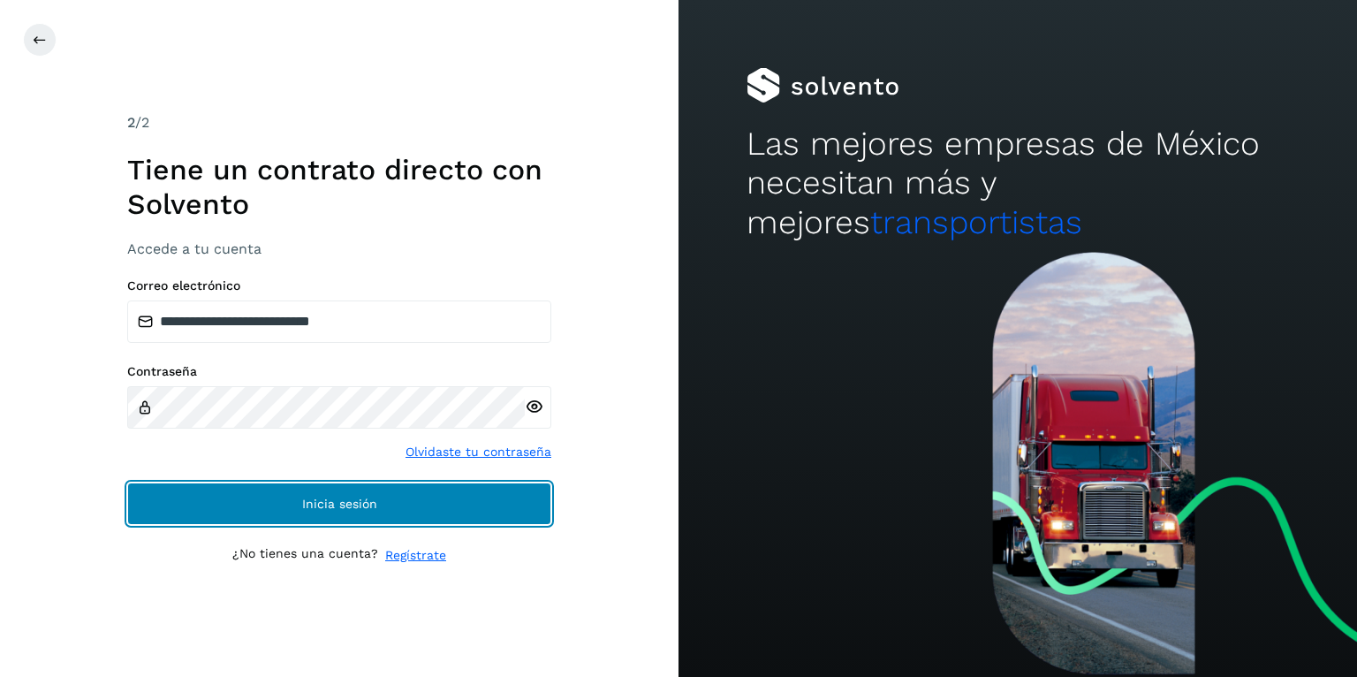
click at [304, 505] on span "Inicia sesión" at bounding box center [339, 504] width 75 height 12
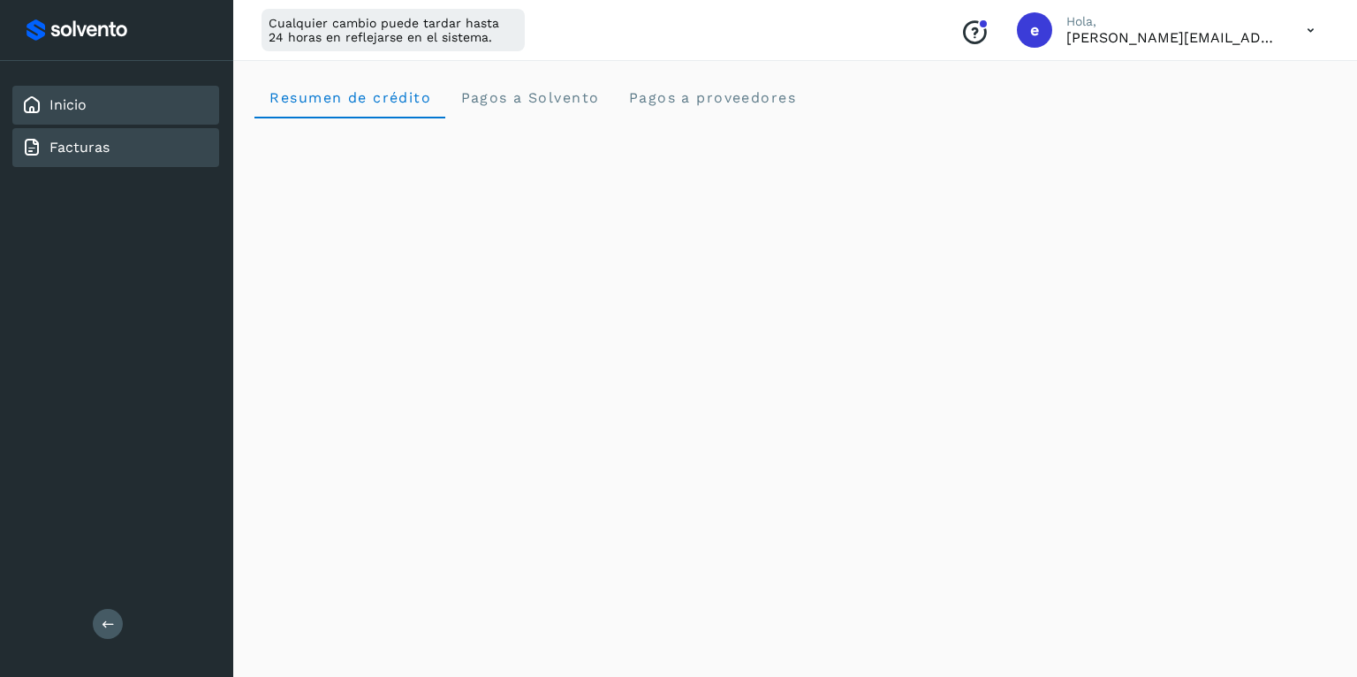
click at [105, 147] on link "Facturas" at bounding box center [79, 147] width 60 height 17
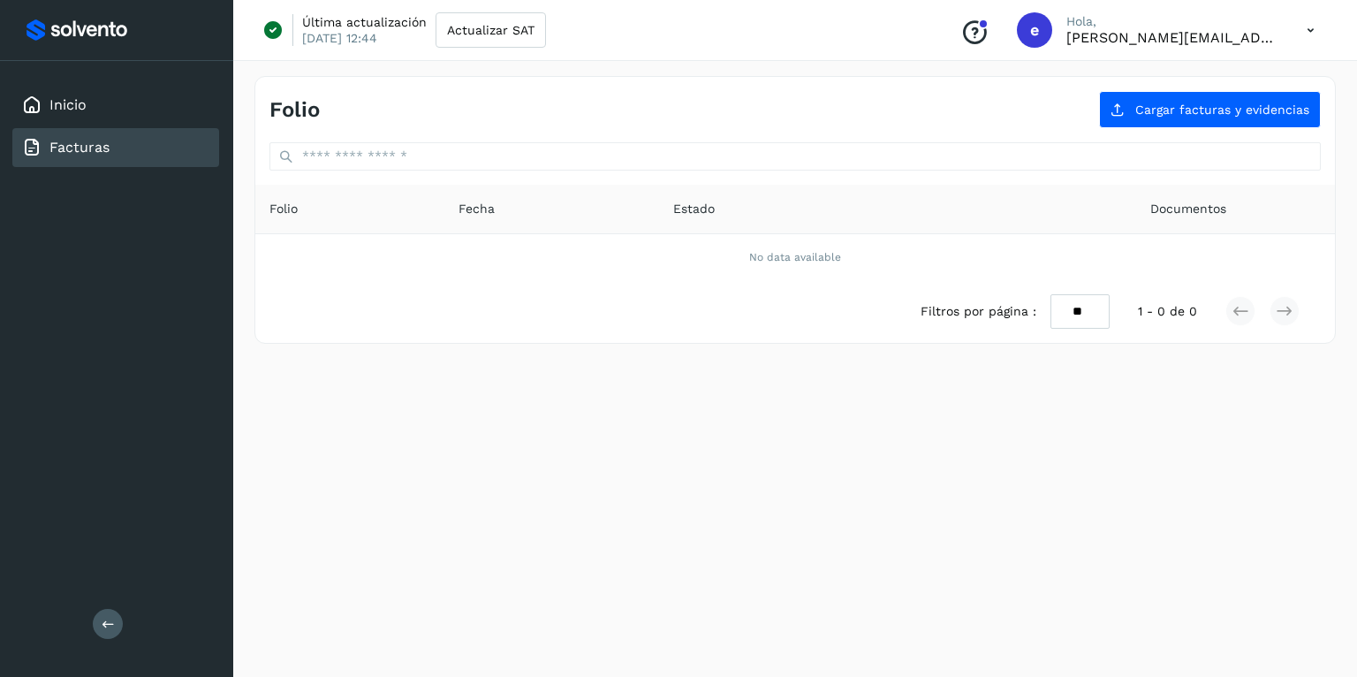
click at [1304, 30] on icon at bounding box center [1311, 30] width 36 height 36
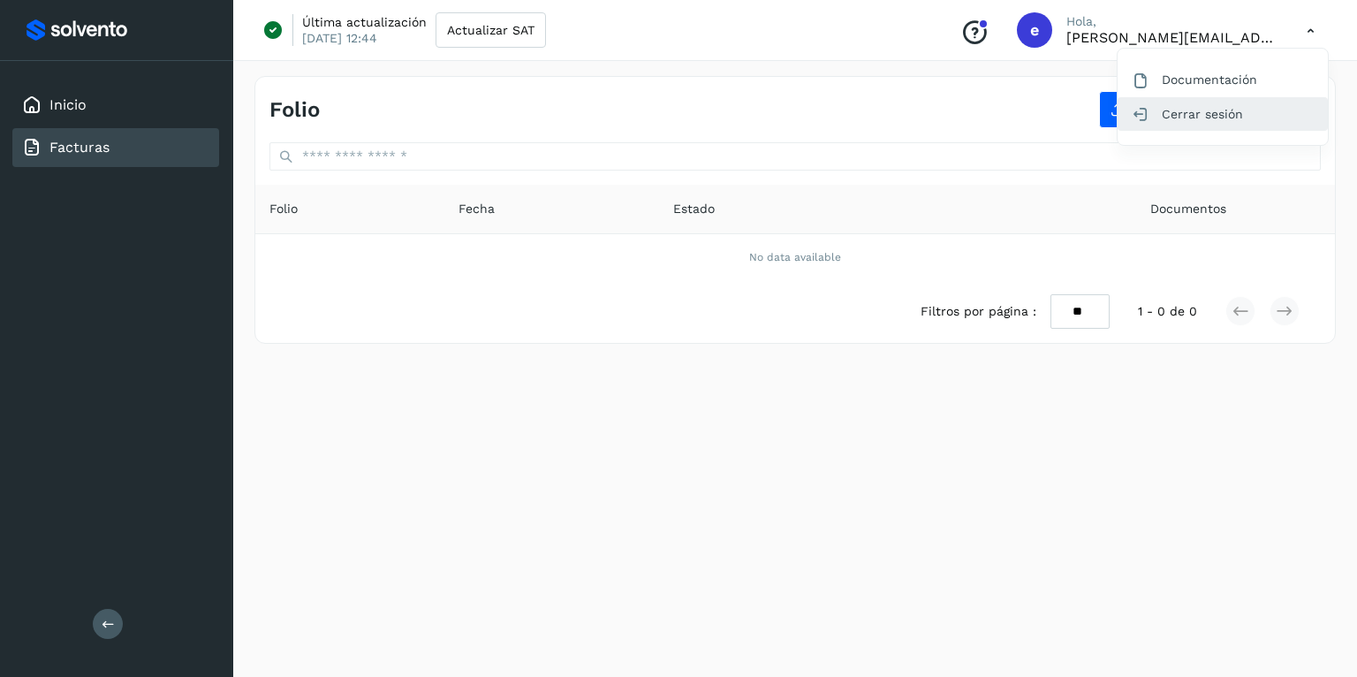
drag, startPoint x: 1235, startPoint y: 112, endPoint x: 1230, endPoint y: 102, distance: 11.5
click at [1234, 112] on div "Cerrar sesión" at bounding box center [1223, 114] width 210 height 34
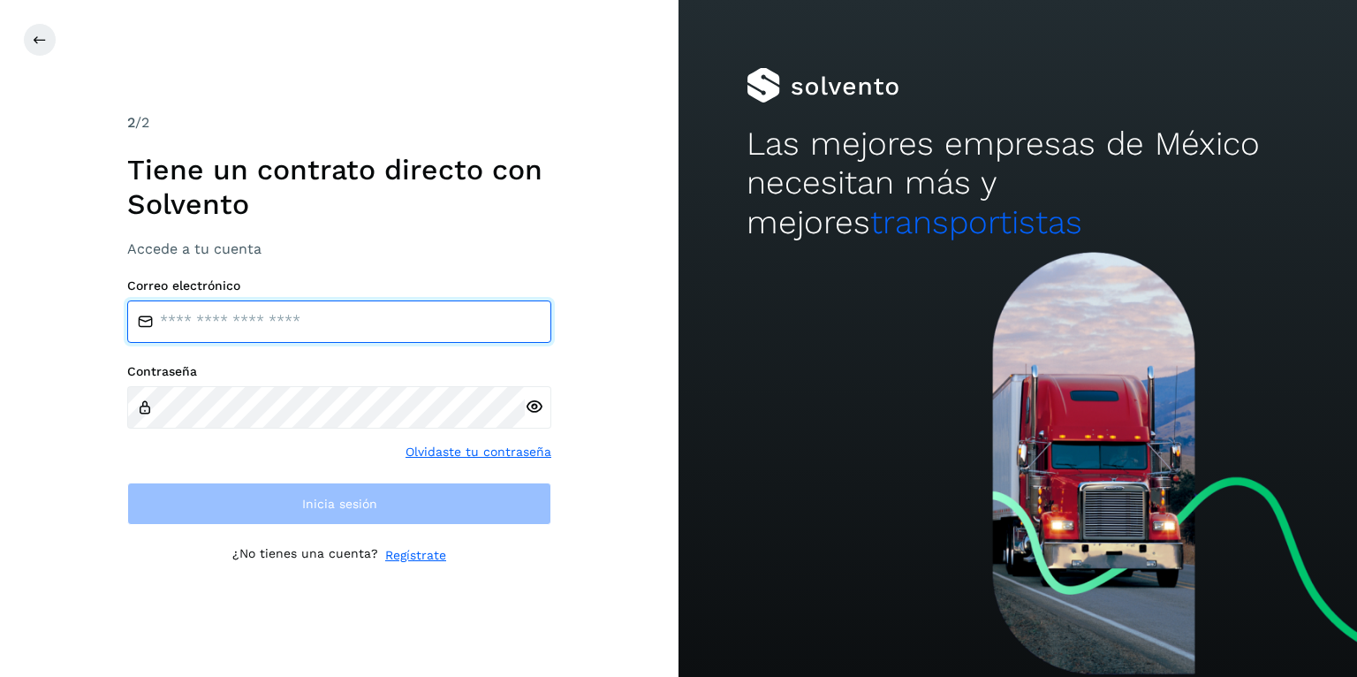
click at [285, 315] on input "email" at bounding box center [339, 321] width 424 height 42
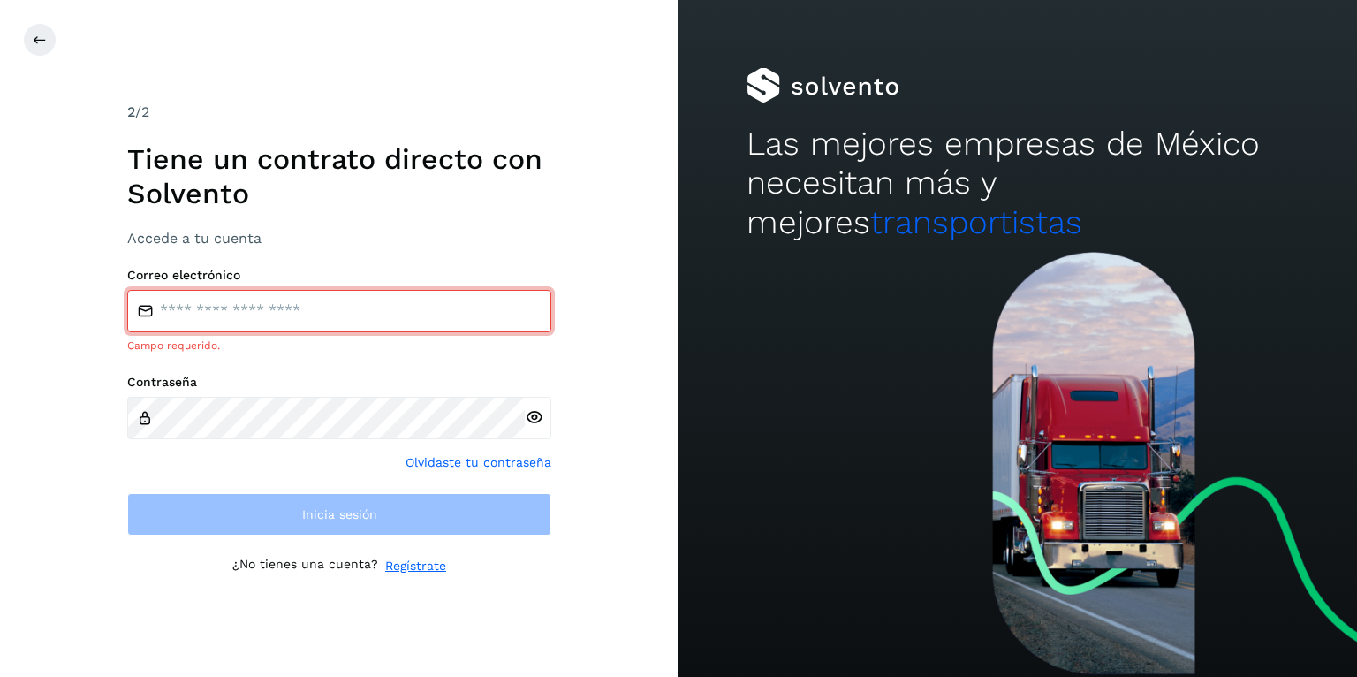
type input "**********"
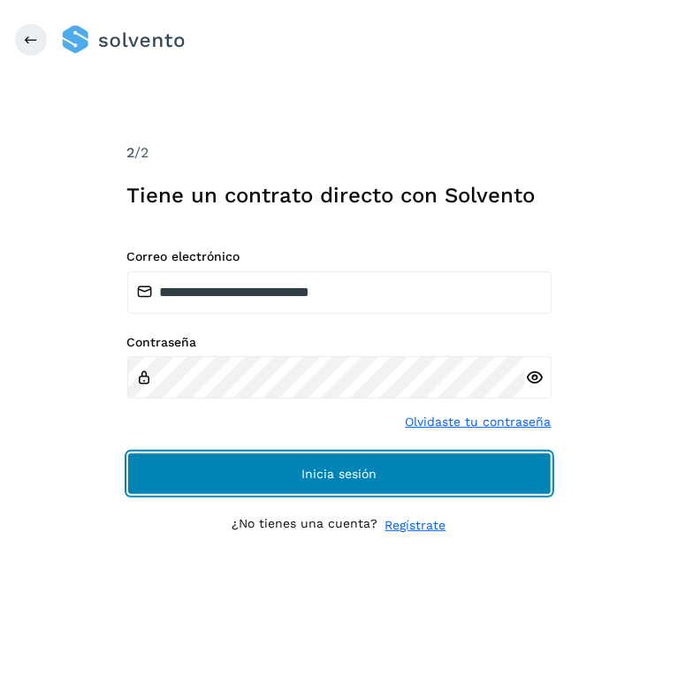
click at [509, 467] on button "Inicia sesión" at bounding box center [339, 473] width 424 height 42
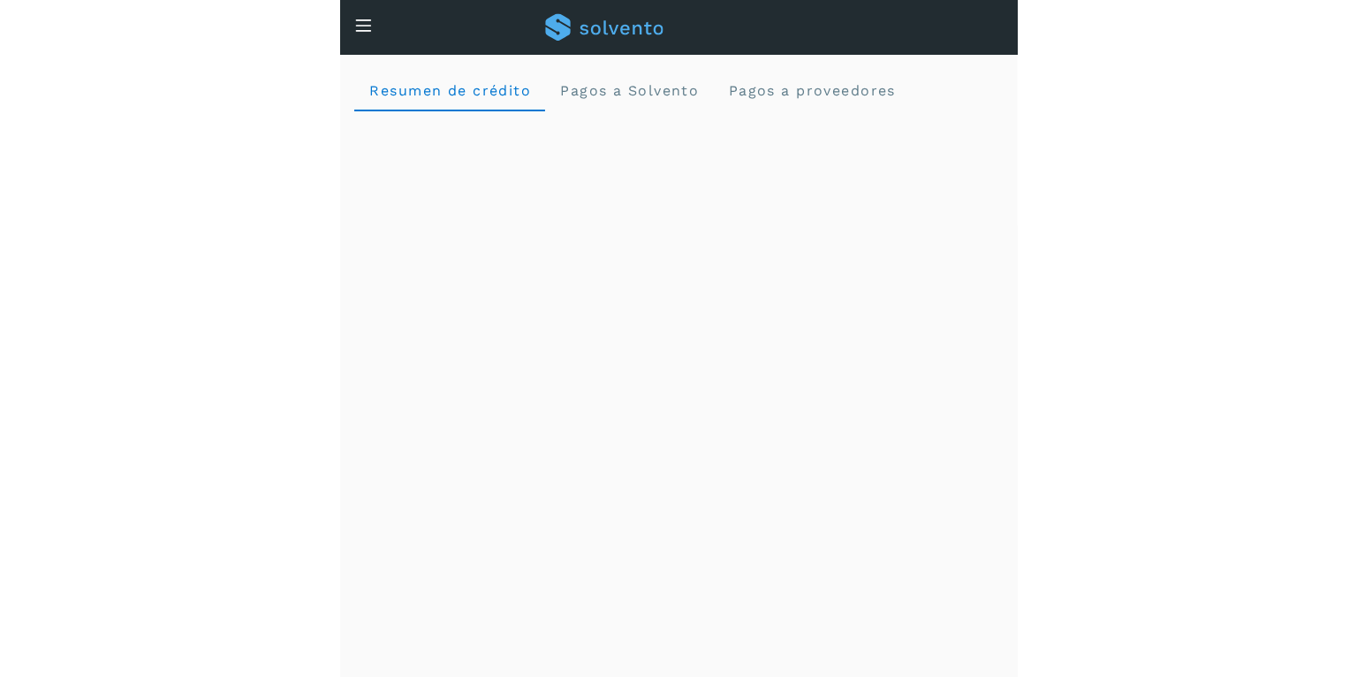
scroll to position [3, 0]
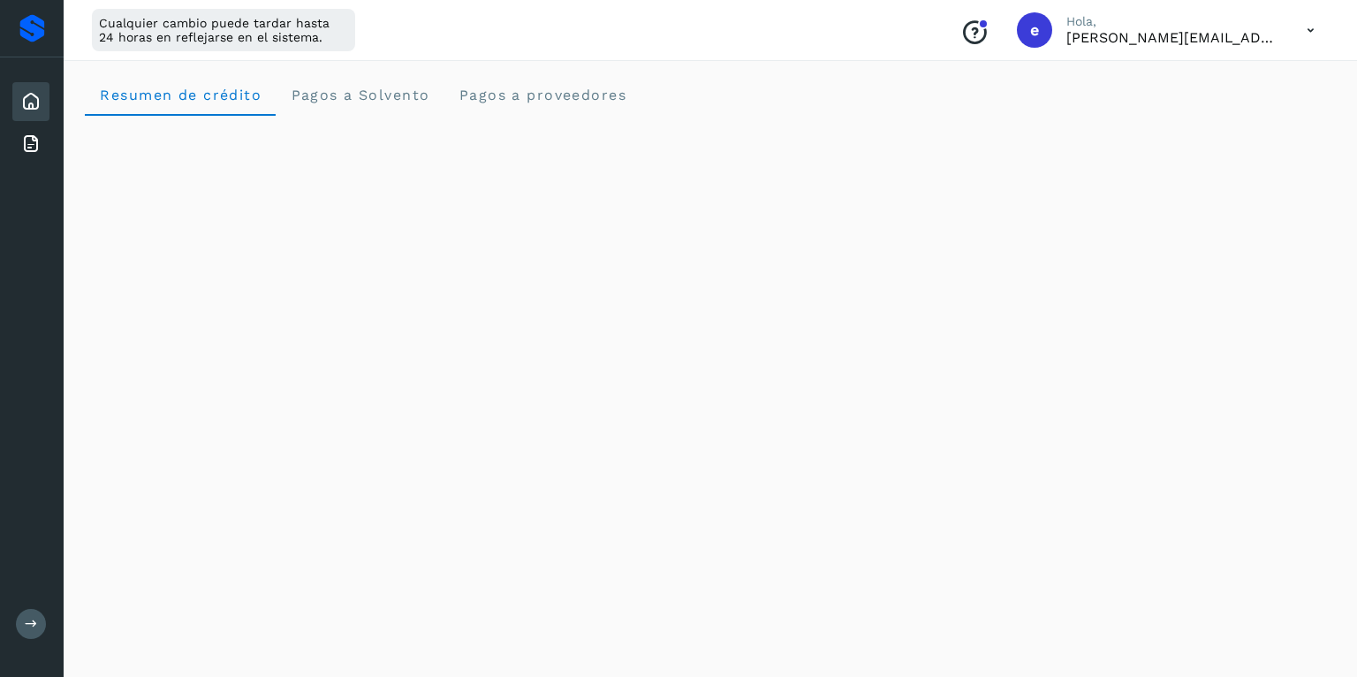
click at [46, 146] on div "Facturas" at bounding box center [30, 144] width 37 height 39
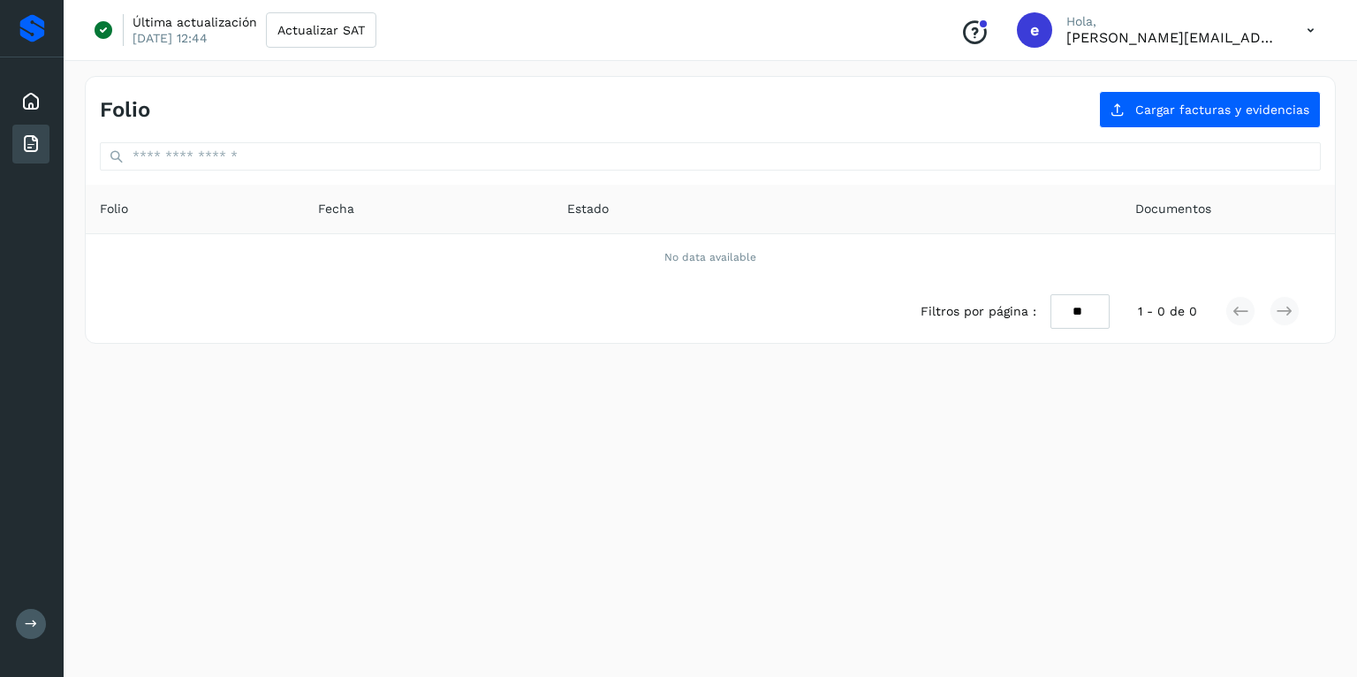
click at [1311, 27] on icon at bounding box center [1311, 30] width 36 height 36
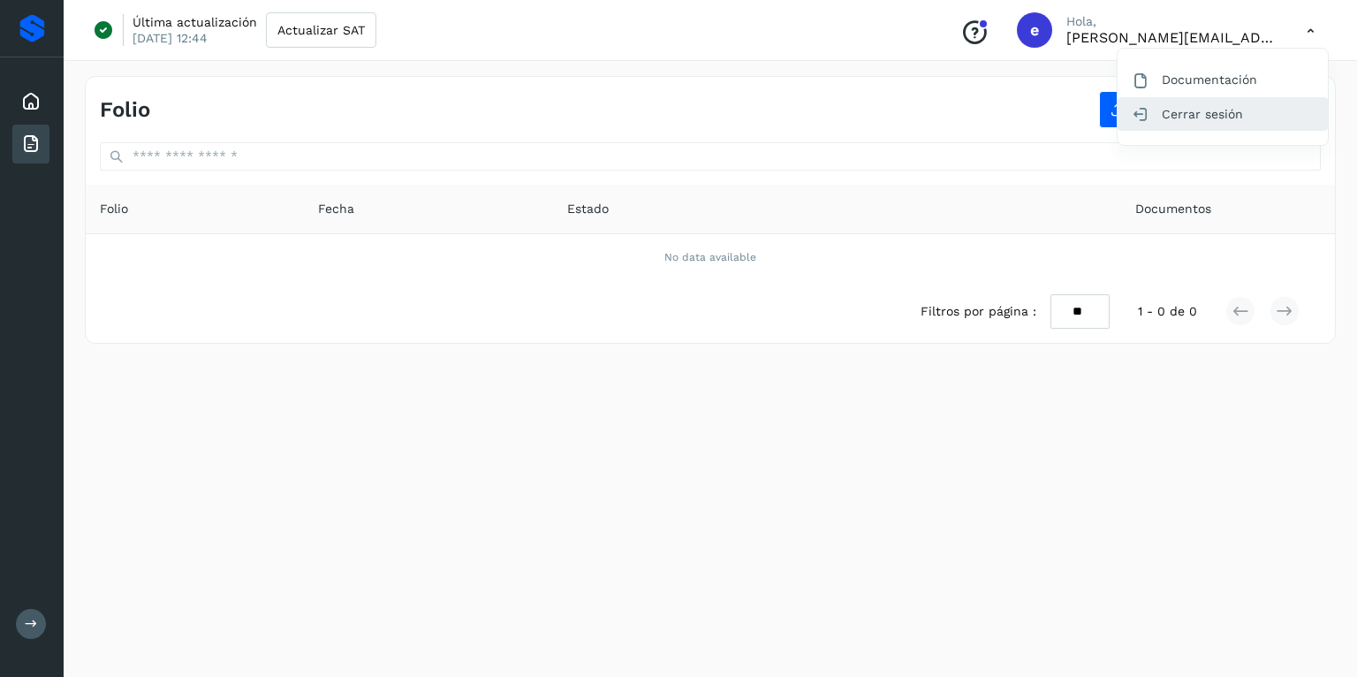
click at [1179, 115] on div "Cerrar sesión" at bounding box center [1223, 114] width 210 height 34
